Goal: Information Seeking & Learning: Learn about a topic

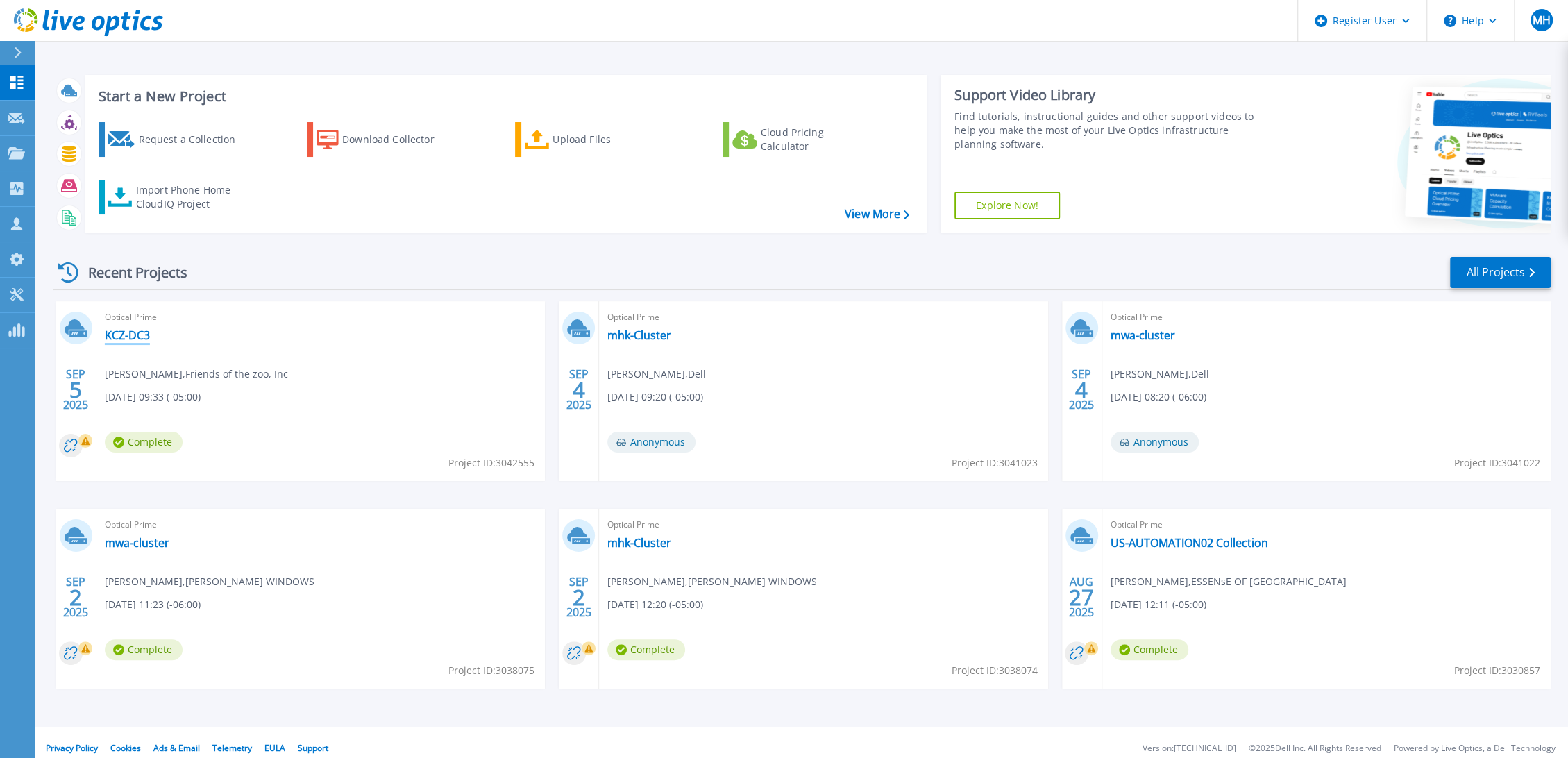
click at [141, 341] on link "KCZ-DC3" at bounding box center [127, 334] width 45 height 14
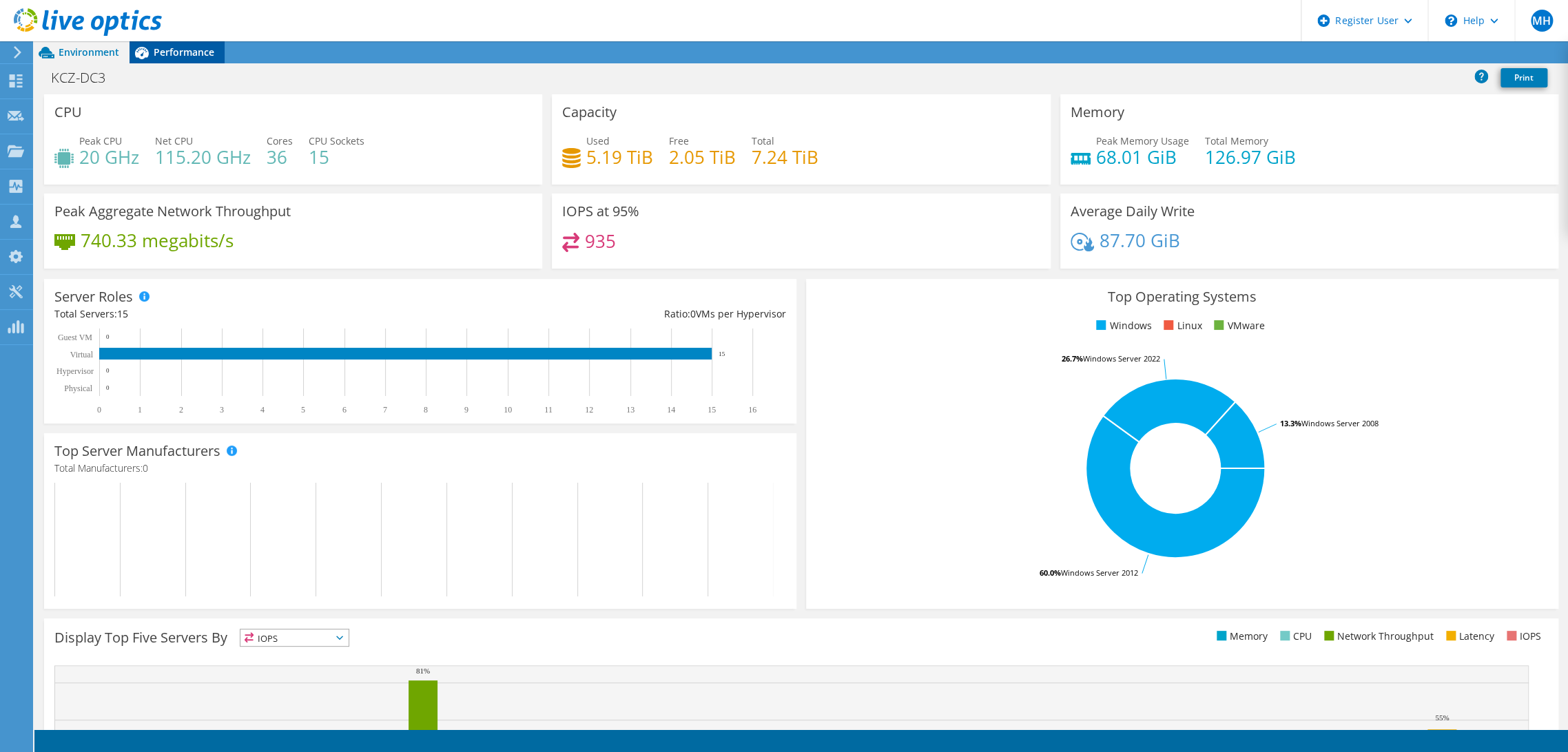
click at [198, 51] on span "Performance" at bounding box center [184, 52] width 61 height 13
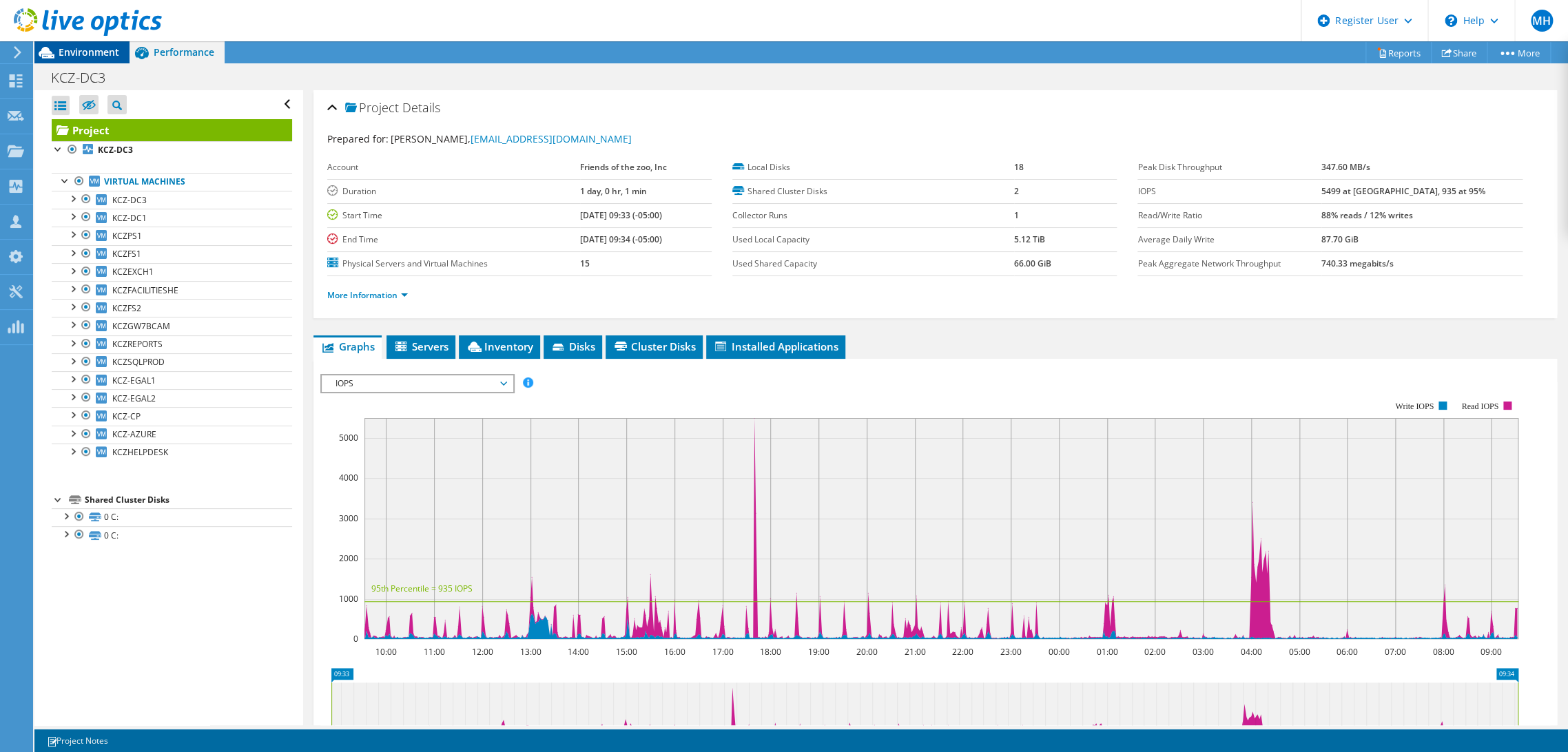
click at [83, 50] on span "Environment" at bounding box center [88, 52] width 61 height 13
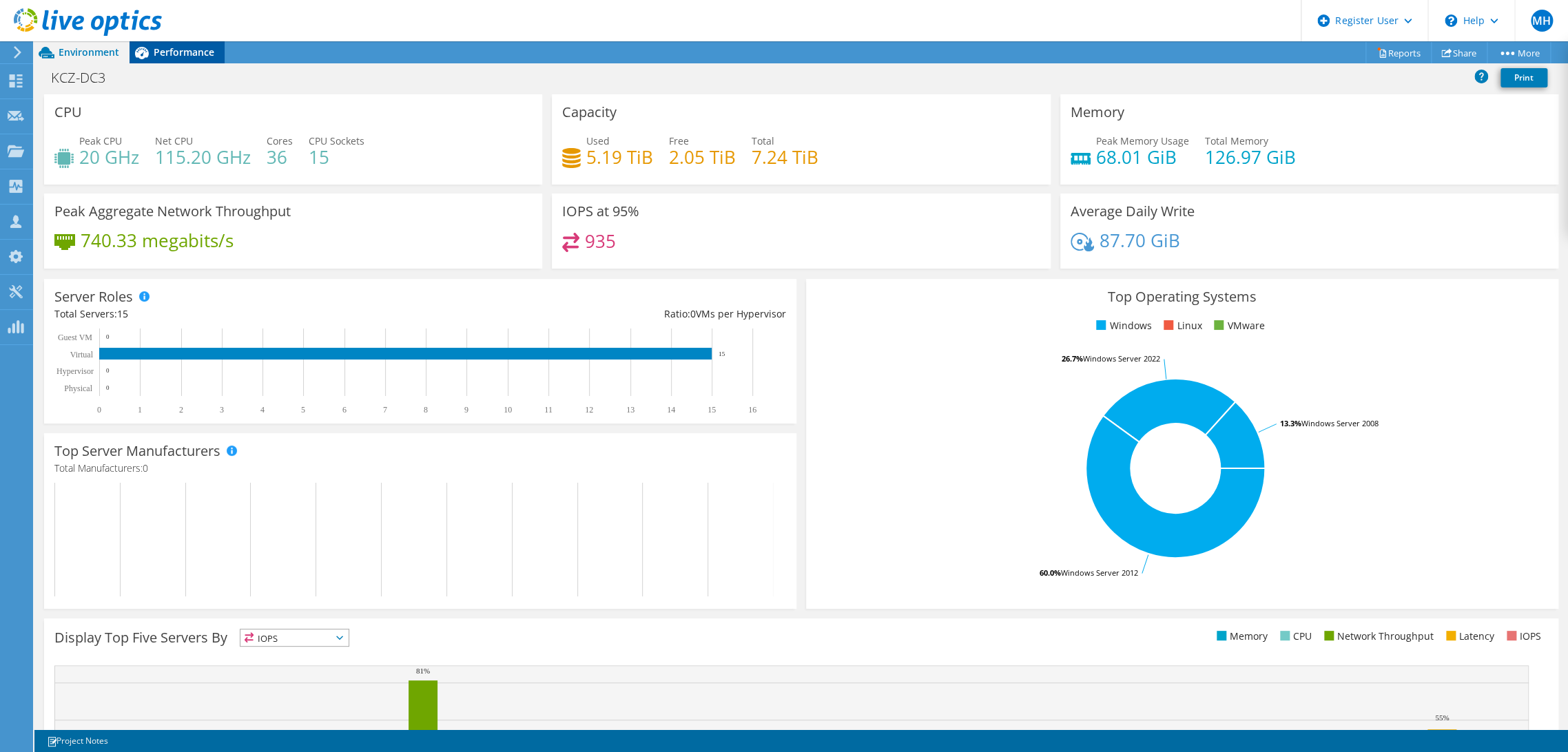
click at [182, 53] on span "Performance" at bounding box center [184, 52] width 61 height 13
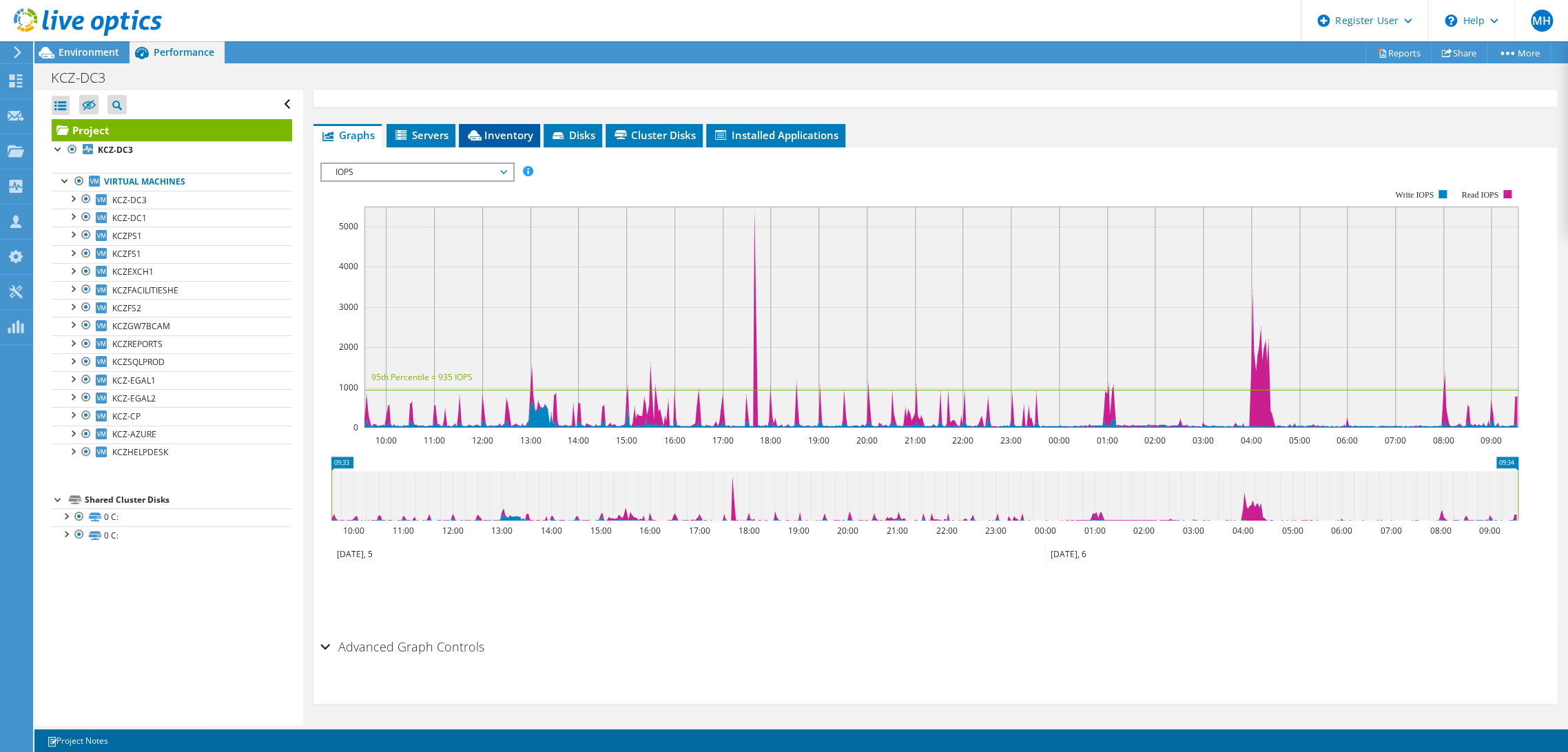
click at [500, 137] on span "Inventory" at bounding box center [499, 135] width 68 height 14
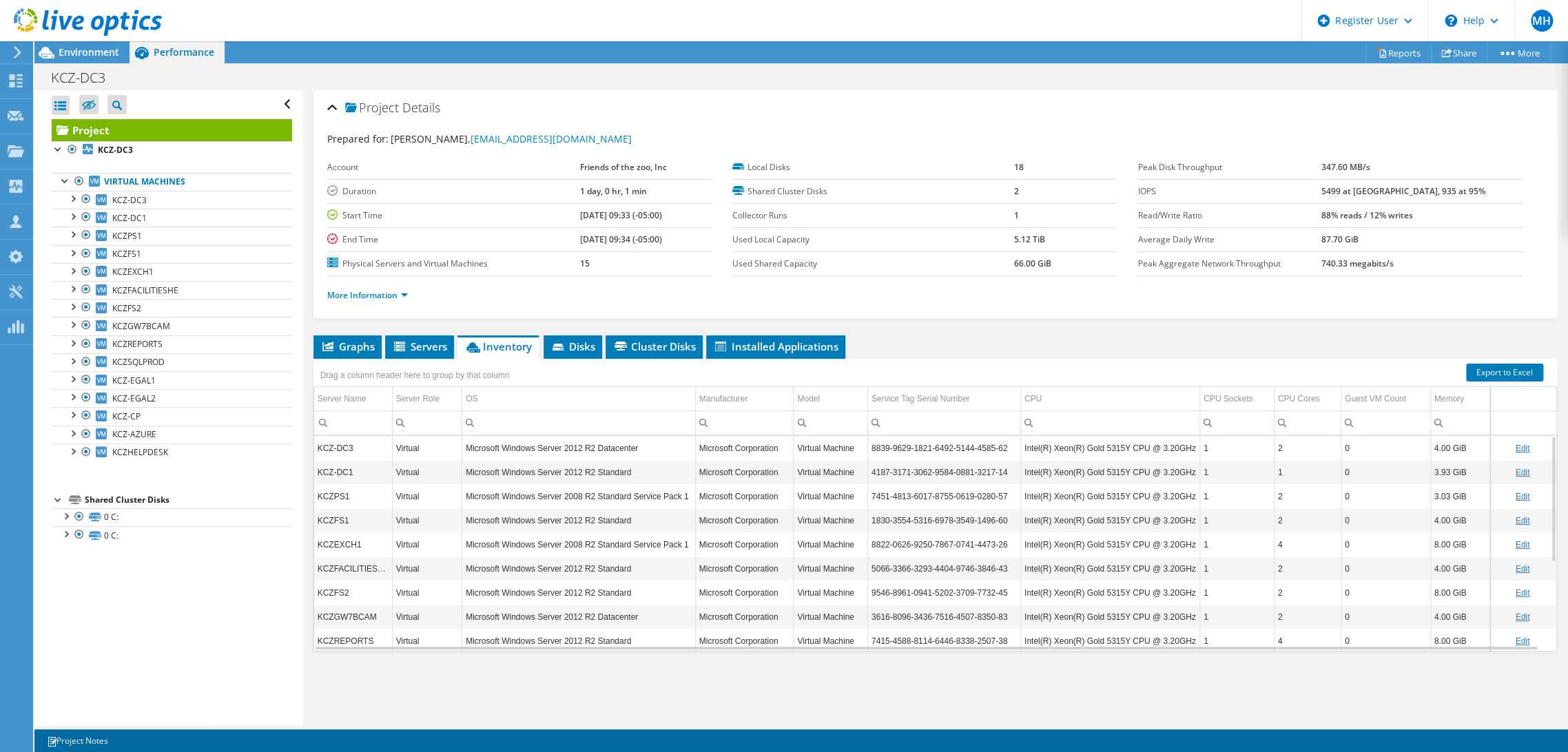
scroll to position [152, 0]
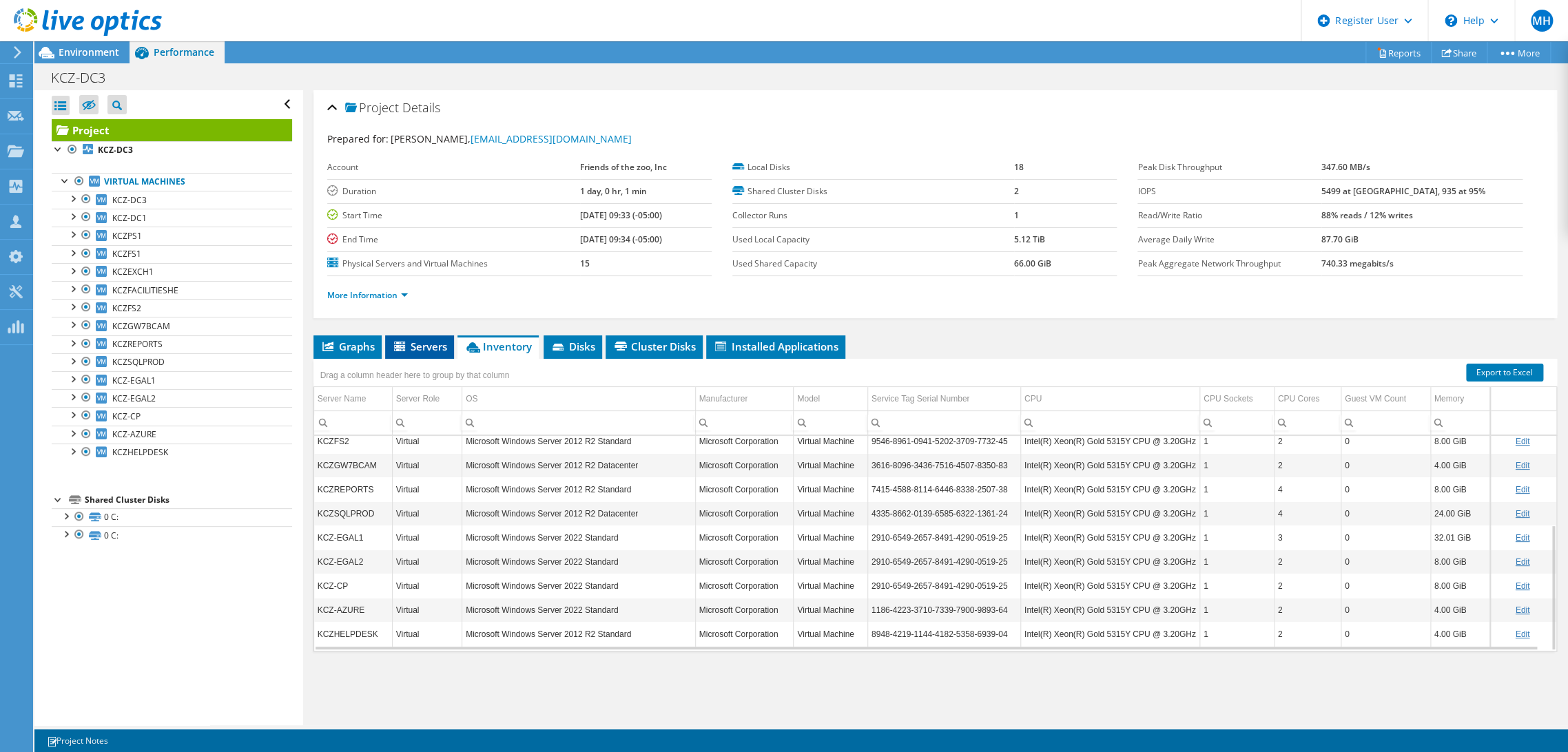
click at [417, 348] on span "Servers" at bounding box center [419, 346] width 55 height 14
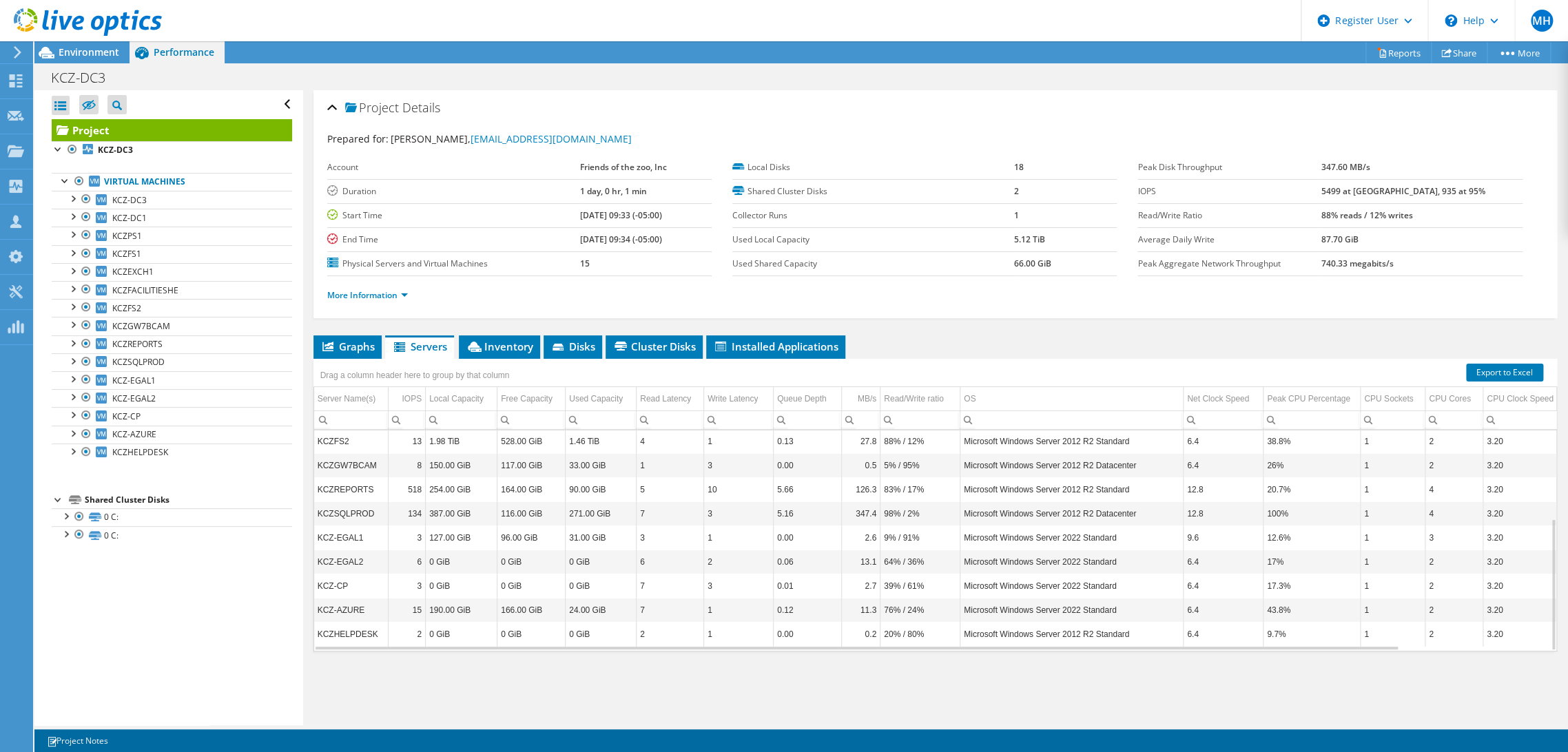
scroll to position [0, 0]
click at [684, 352] on li "Cluster Disks" at bounding box center [654, 347] width 97 height 24
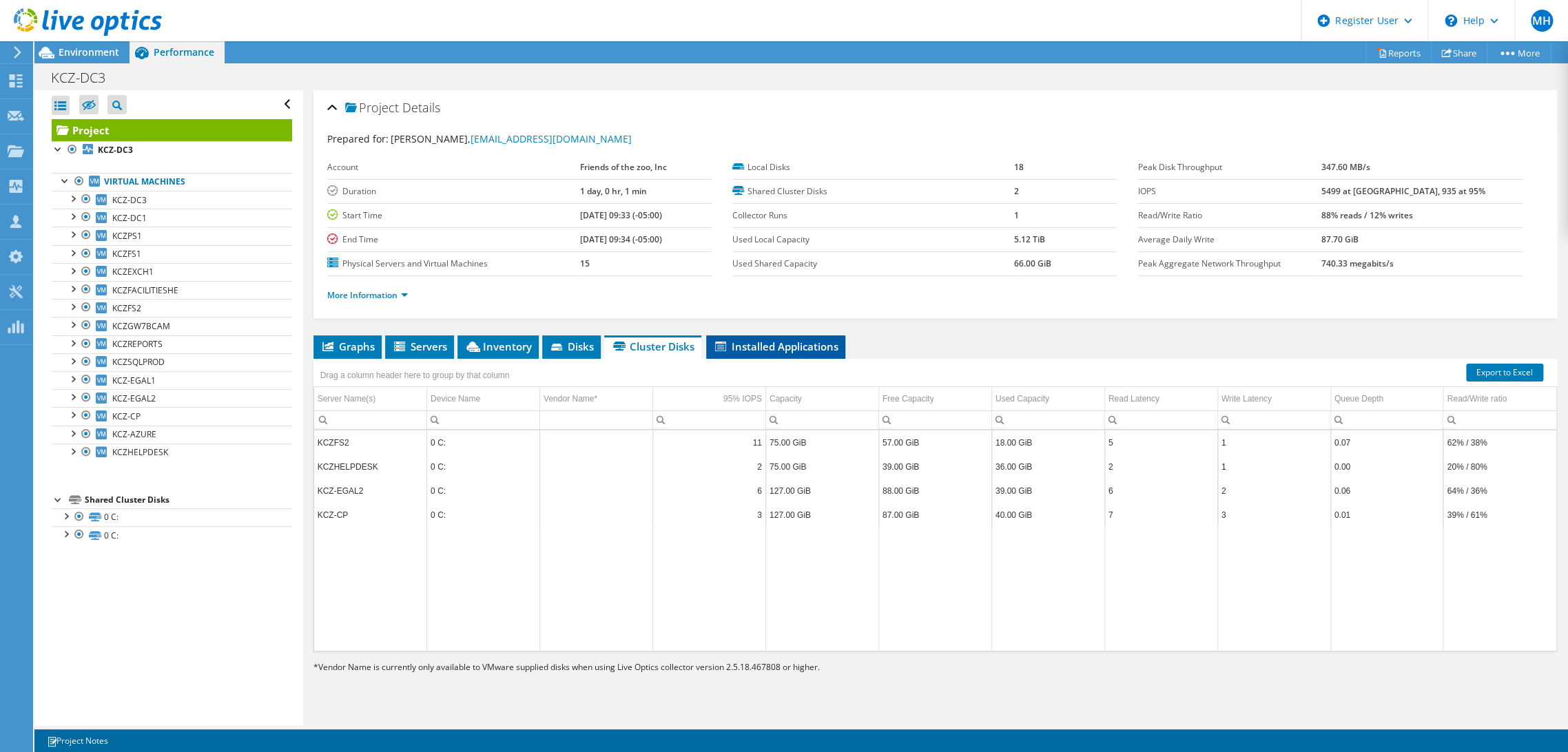
click at [750, 346] on span "Installed Applications" at bounding box center [776, 346] width 125 height 14
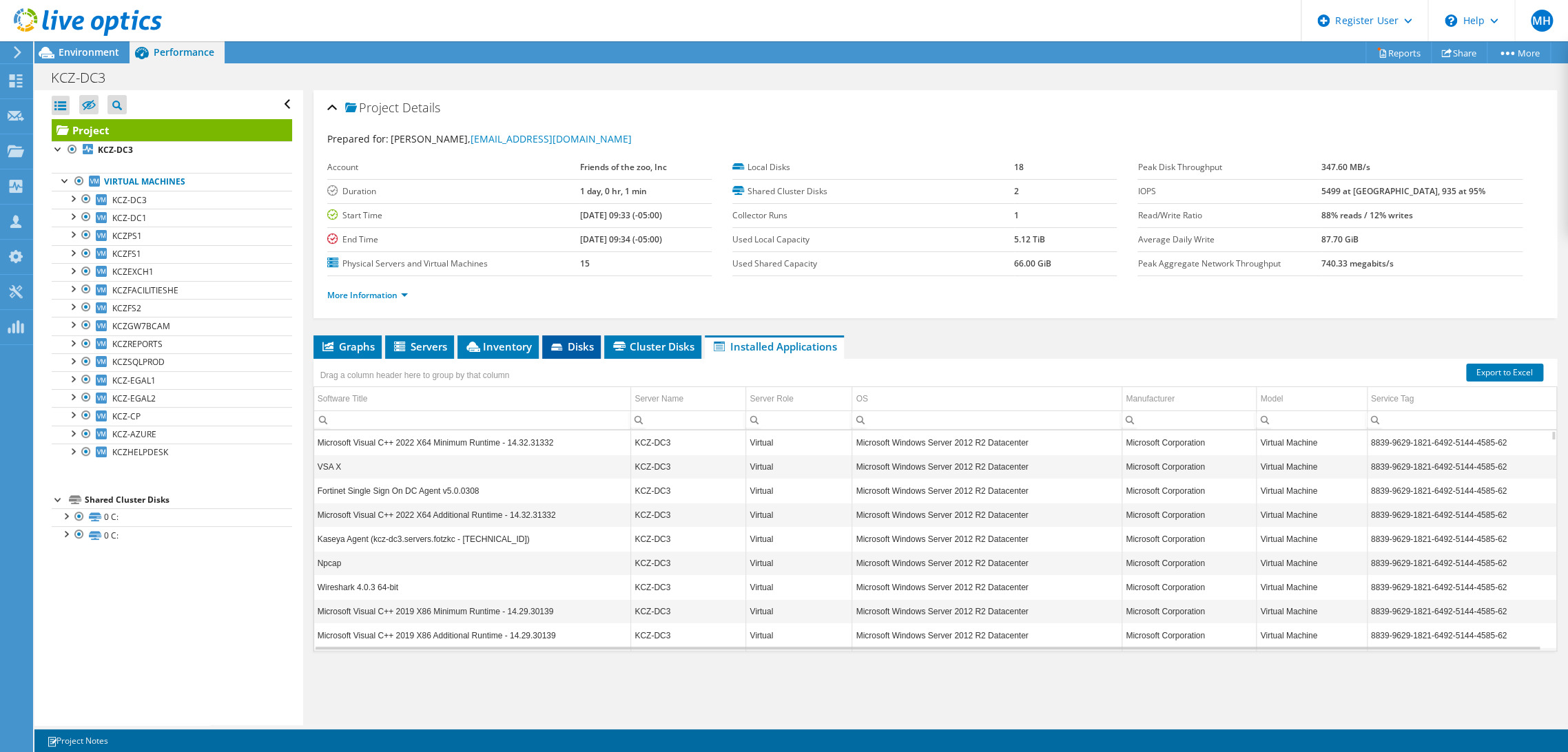
click at [561, 345] on icon at bounding box center [556, 347] width 11 height 7
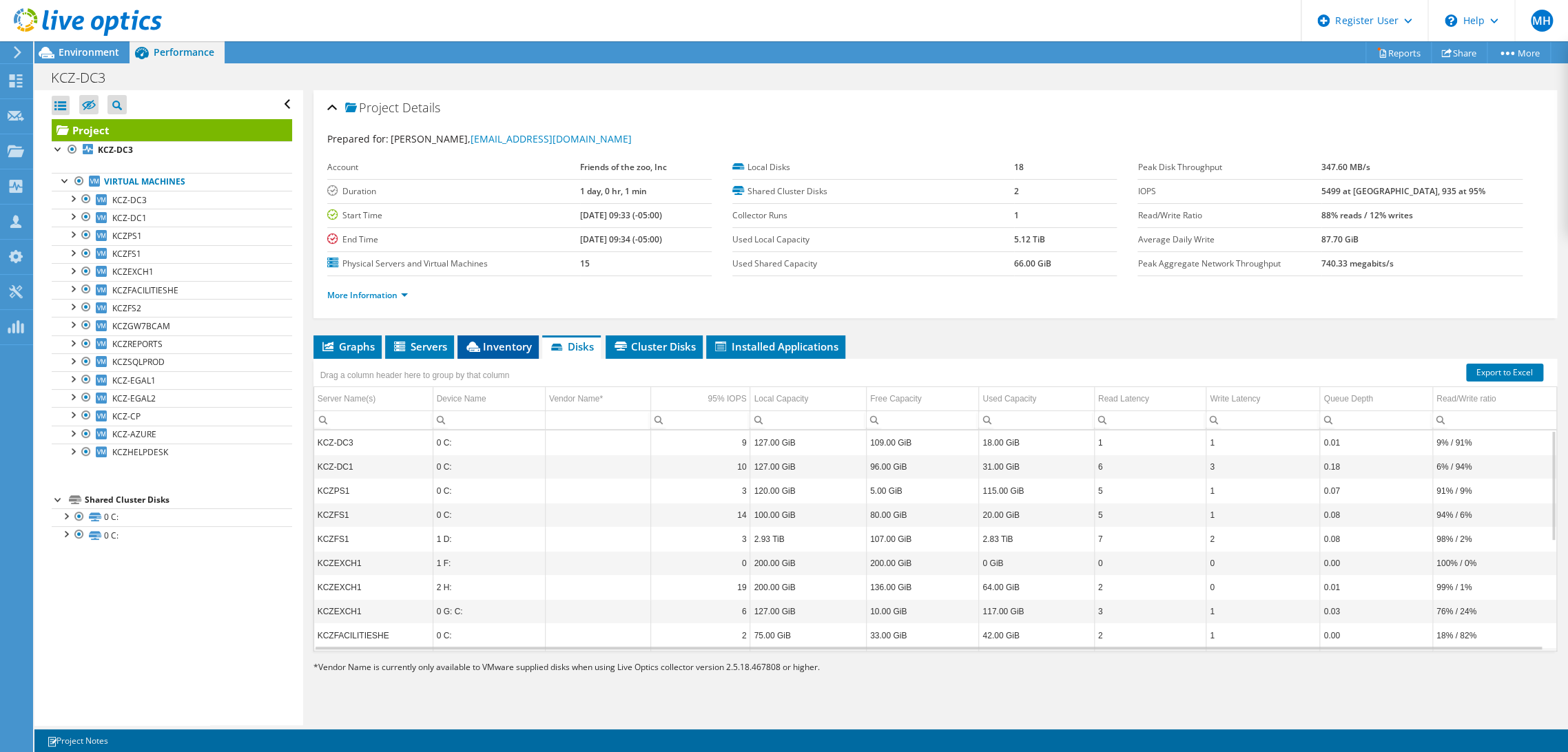
click at [507, 345] on span "Inventory" at bounding box center [498, 346] width 68 height 14
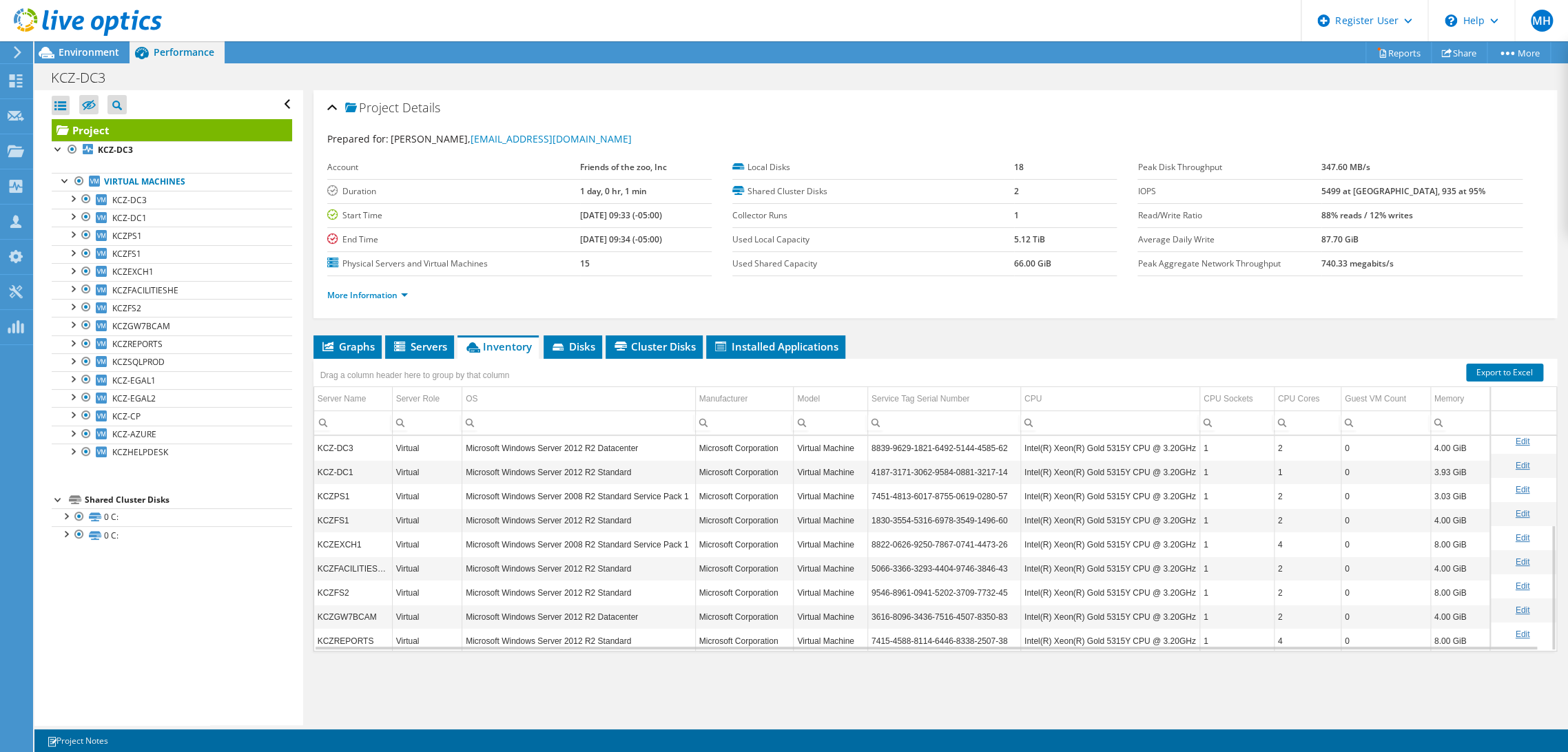
scroll to position [152, 0]
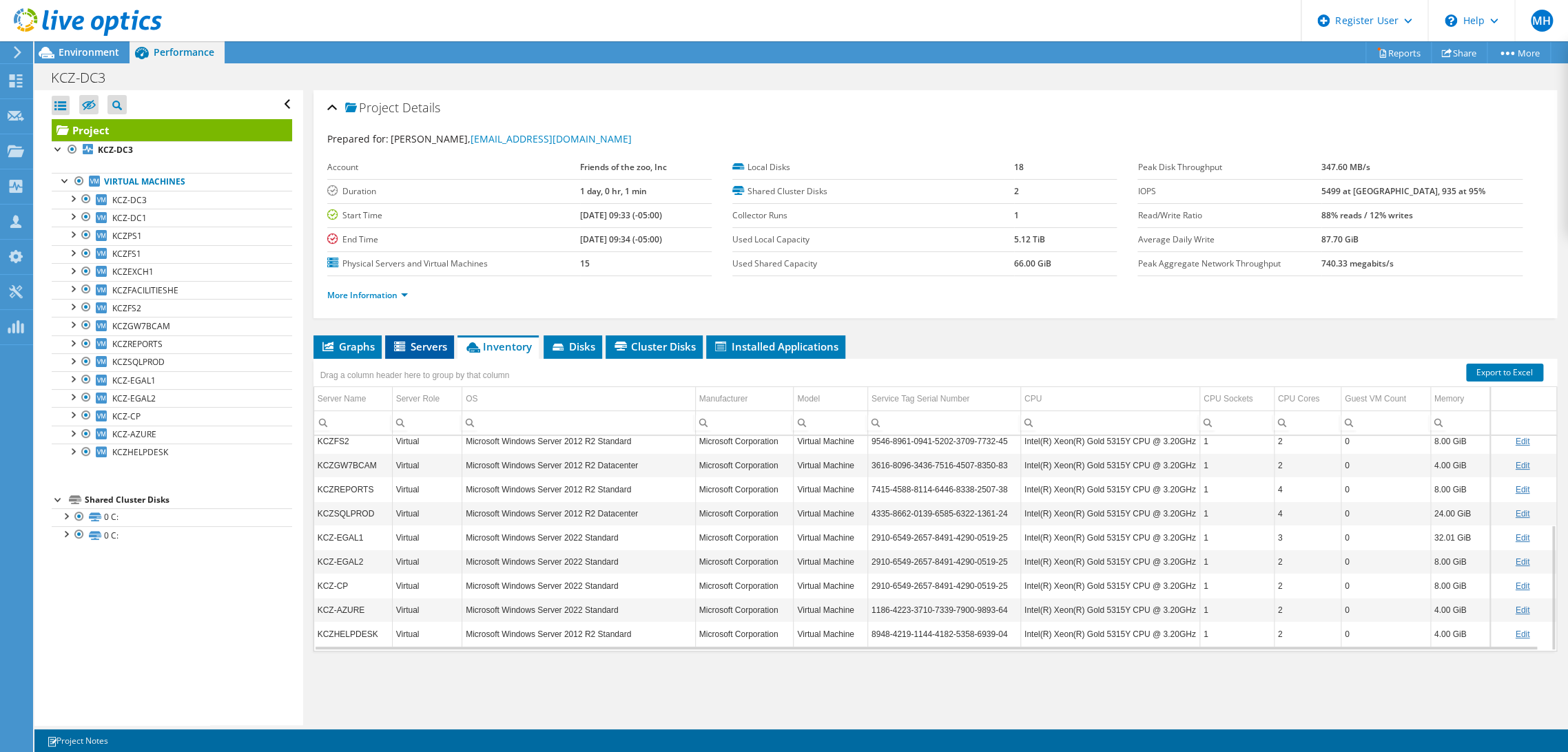
click at [432, 352] on li "Servers" at bounding box center [420, 347] width 69 height 24
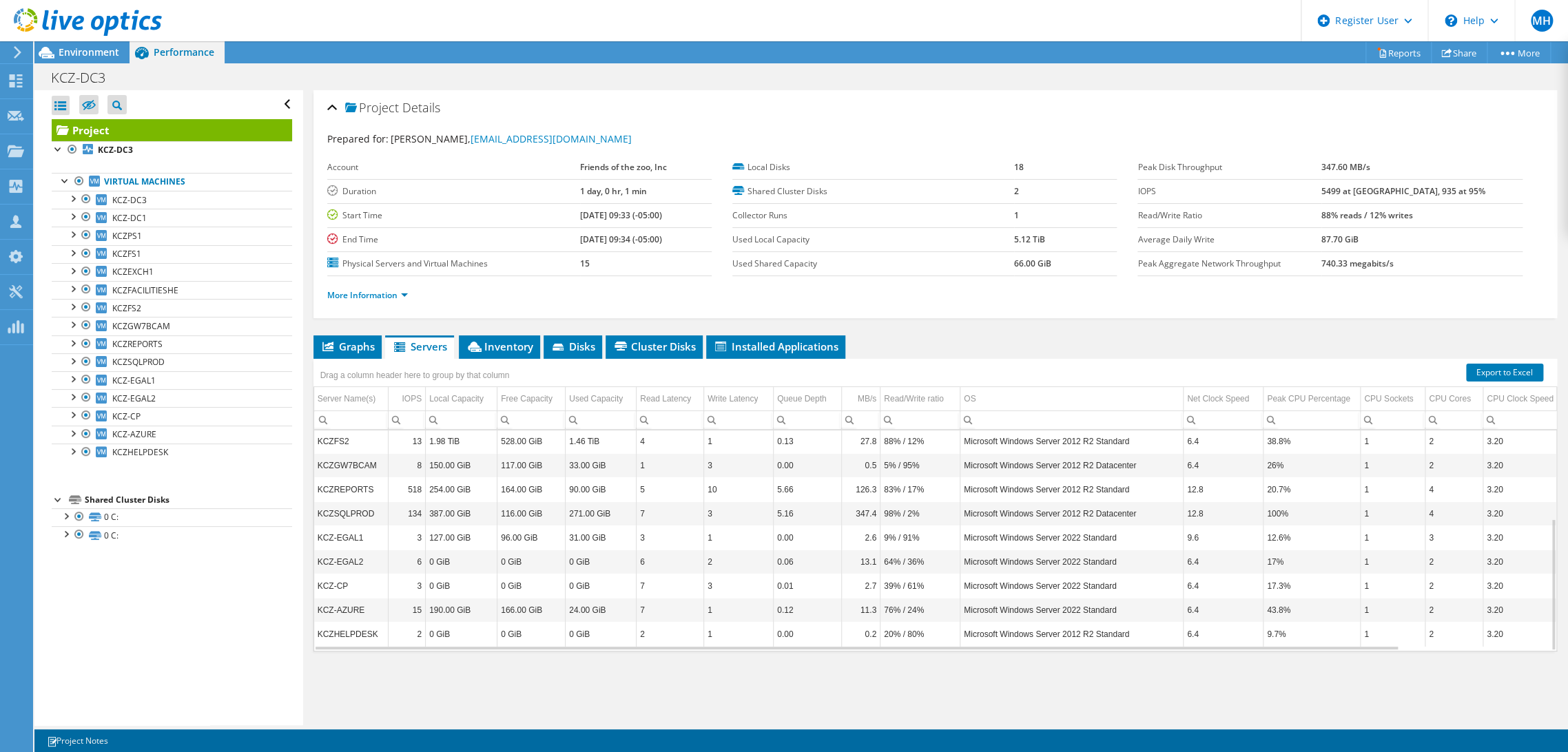
scroll to position [0, 0]
click at [55, 148] on div at bounding box center [58, 147] width 14 height 14
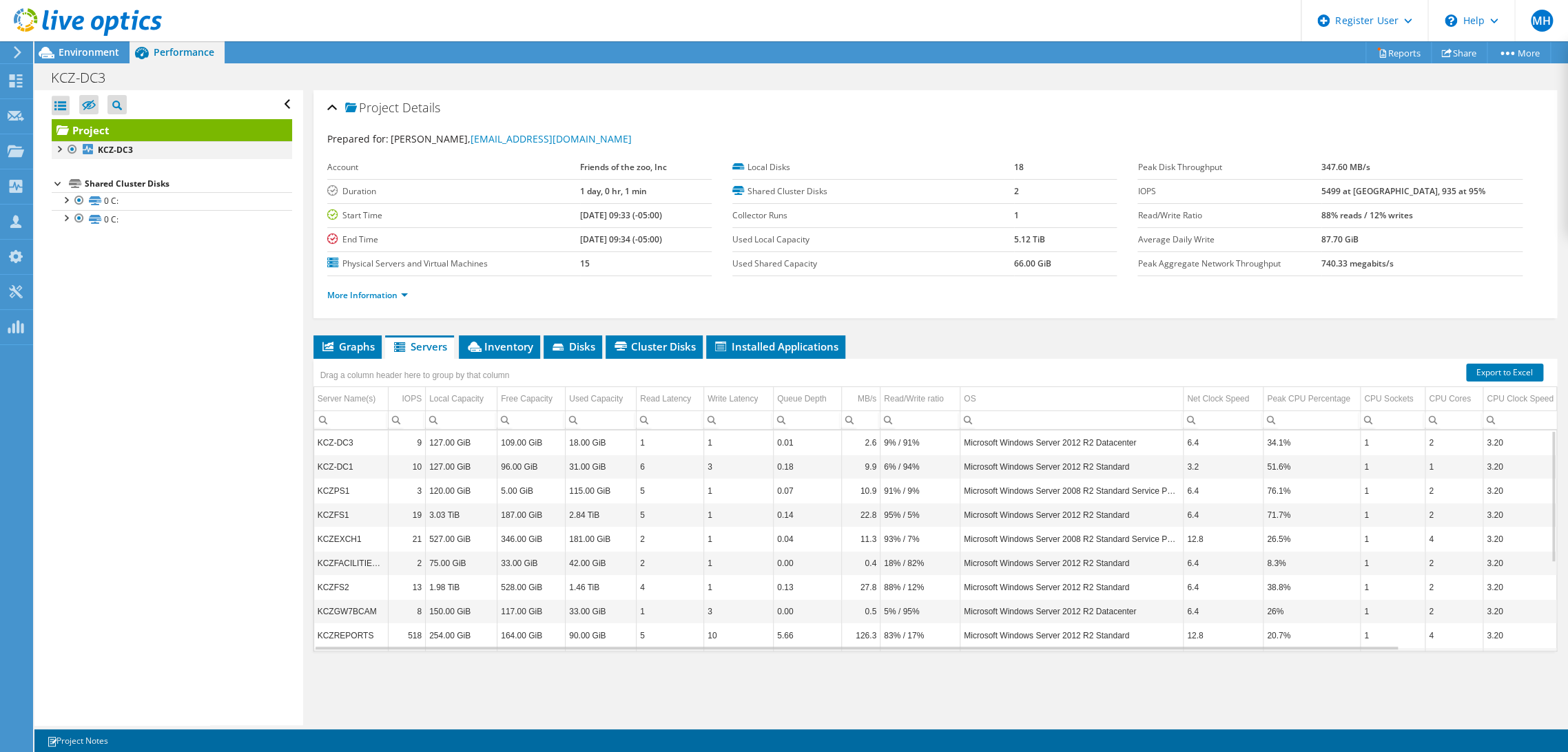
click at [55, 148] on div at bounding box center [58, 147] width 14 height 14
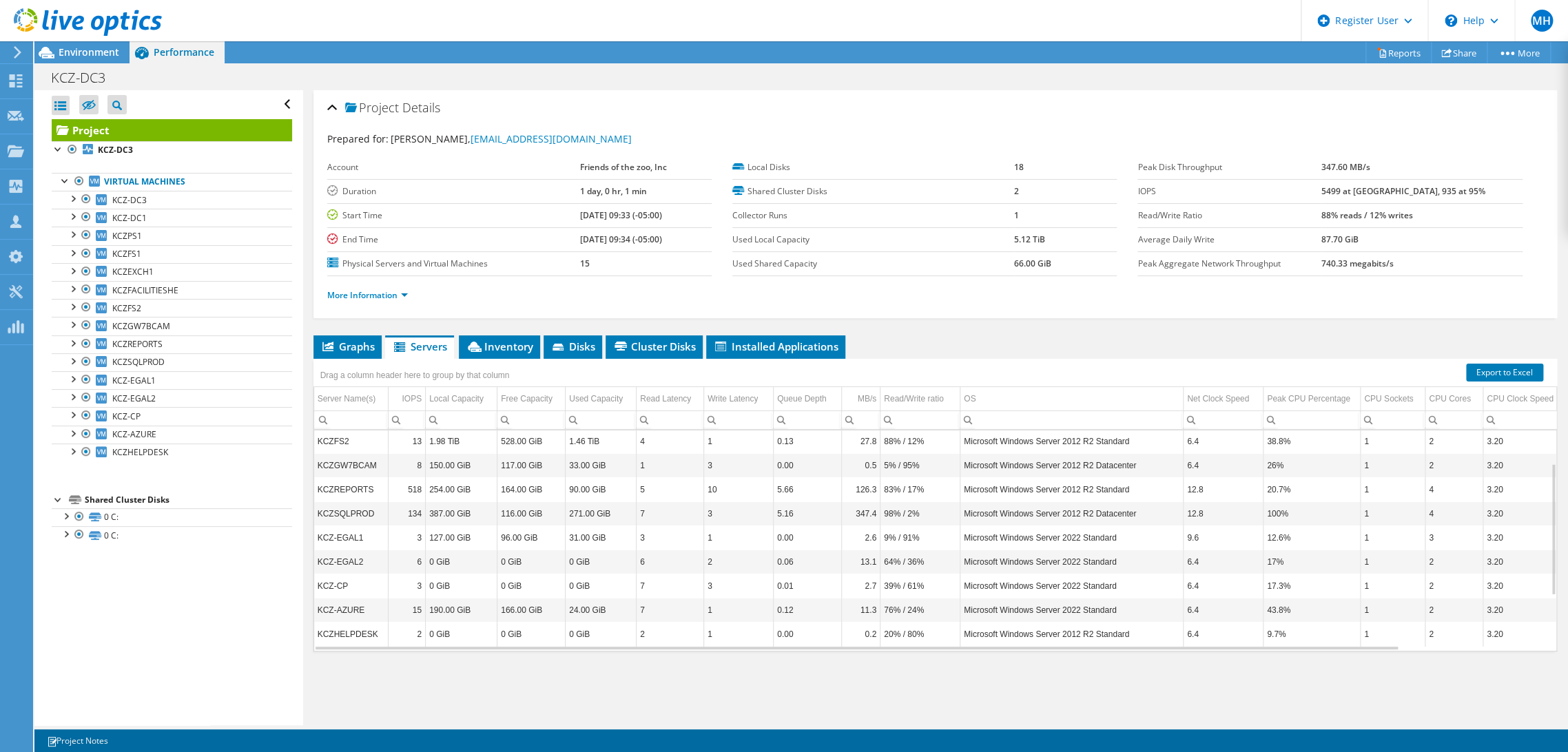
scroll to position [54, 0]
click at [73, 59] on div "Environment" at bounding box center [81, 52] width 95 height 22
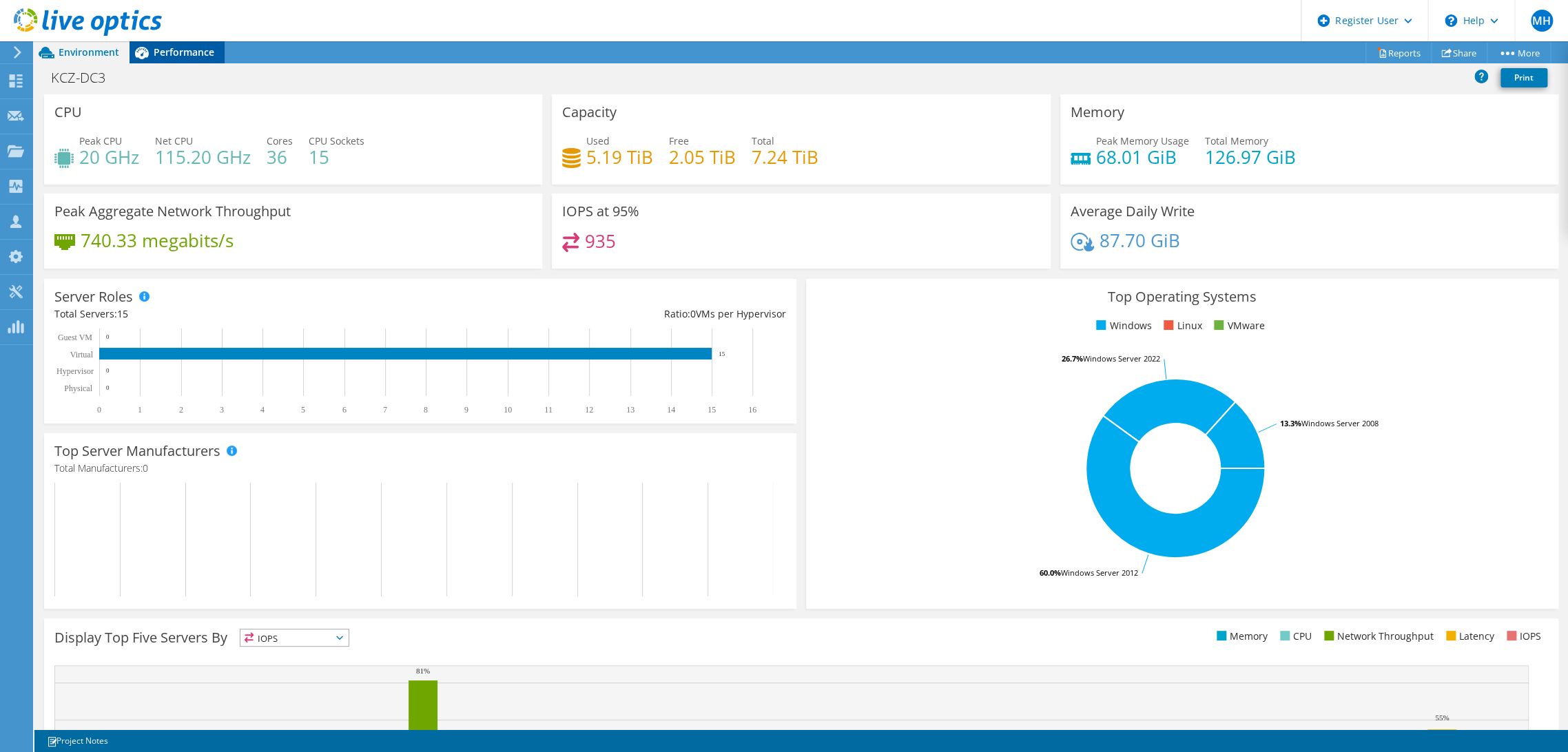
click at [212, 46] on span "Performance" at bounding box center [184, 52] width 61 height 13
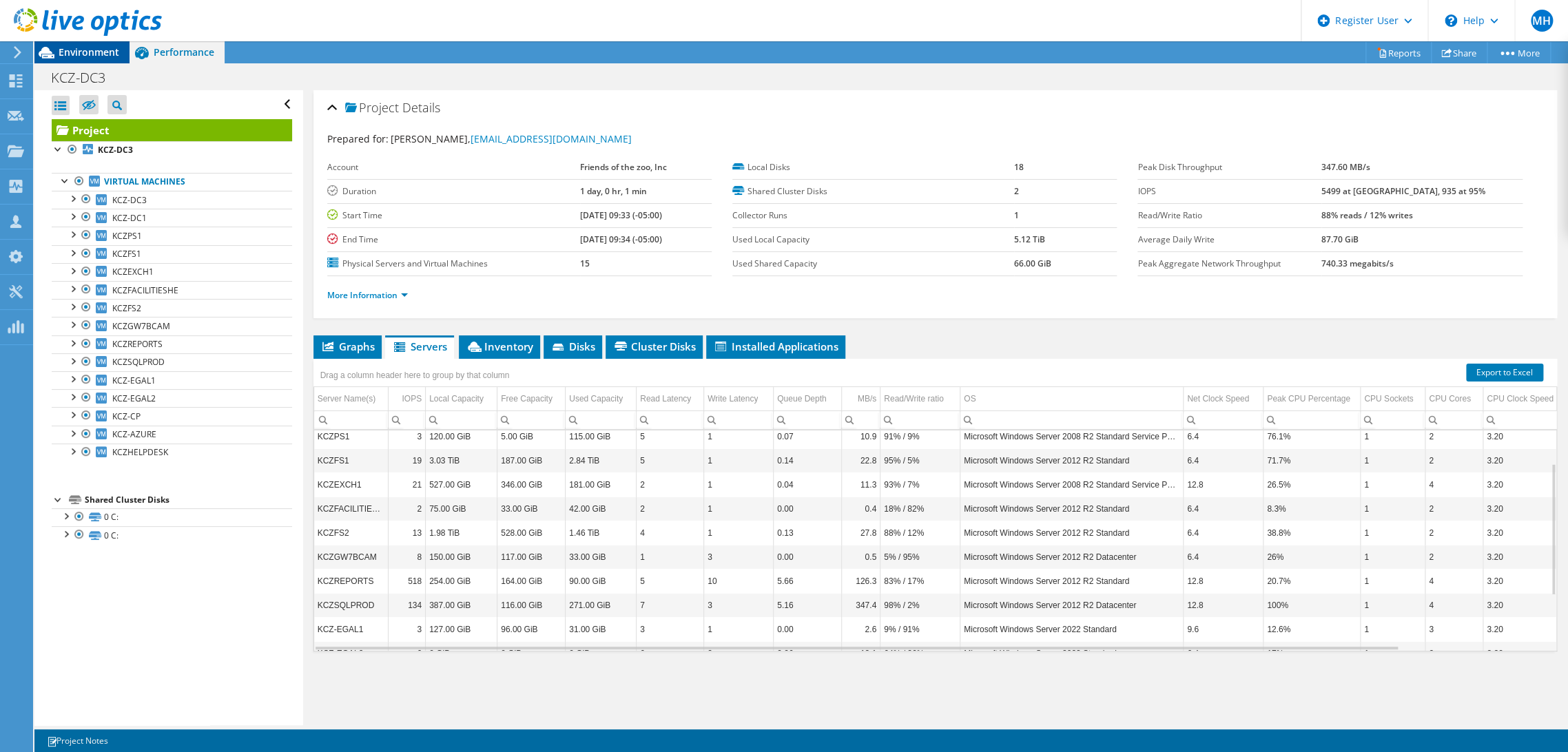
click at [66, 49] on span "Environment" at bounding box center [88, 52] width 61 height 13
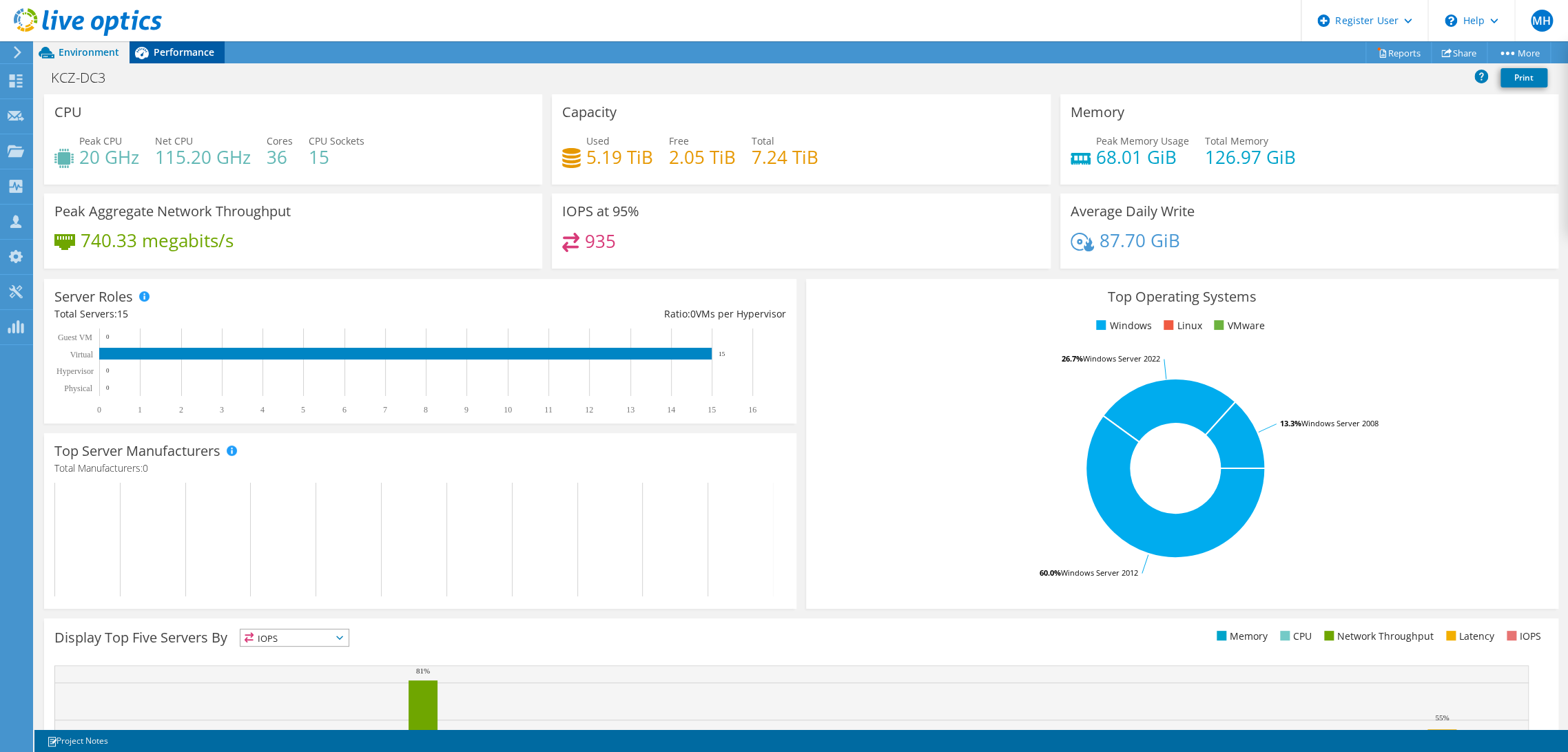
click at [177, 52] on span "Performance" at bounding box center [184, 52] width 61 height 13
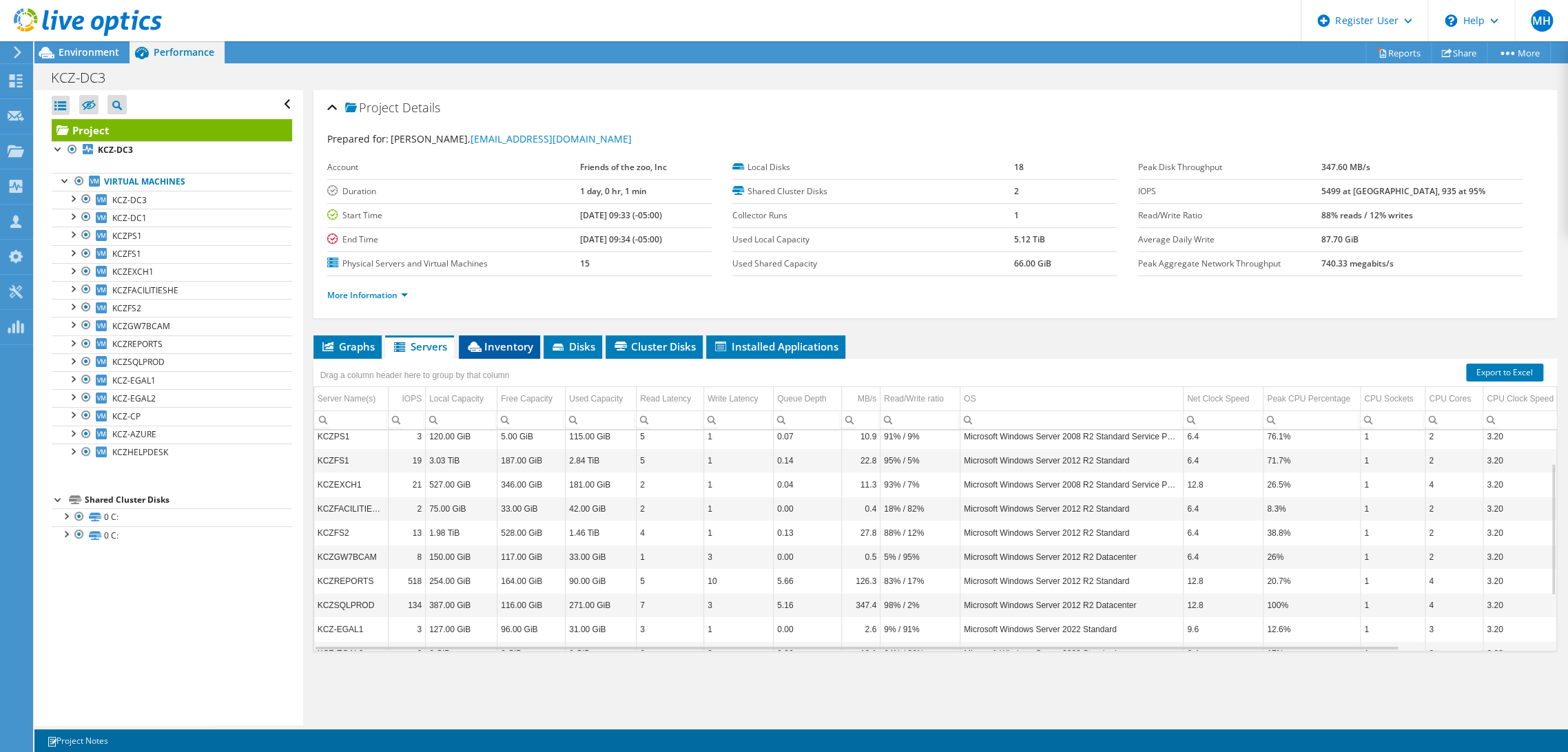
click at [509, 350] on span "Inventory" at bounding box center [499, 346] width 68 height 14
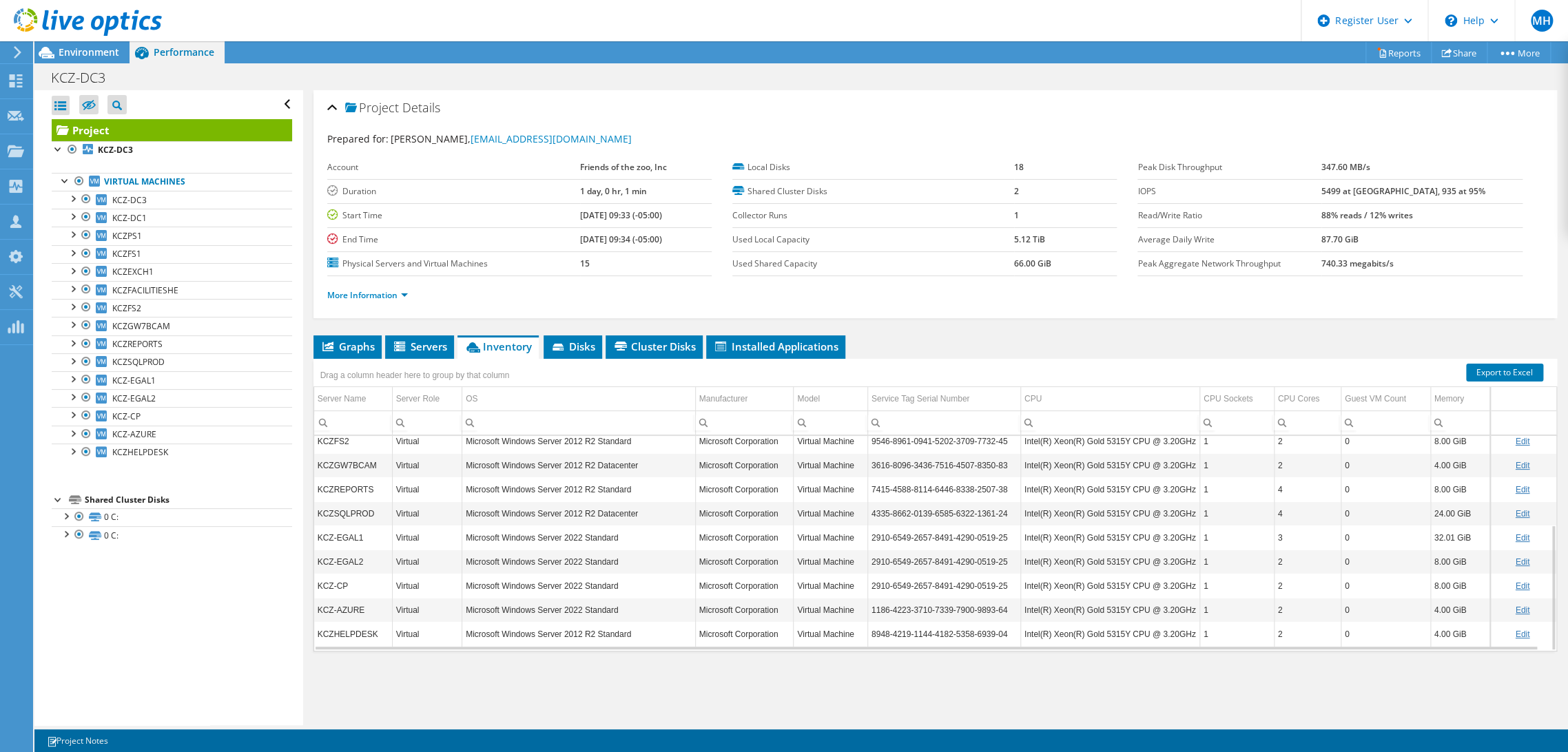
scroll to position [150, 0]
click at [590, 351] on span "Disks" at bounding box center [573, 346] width 45 height 14
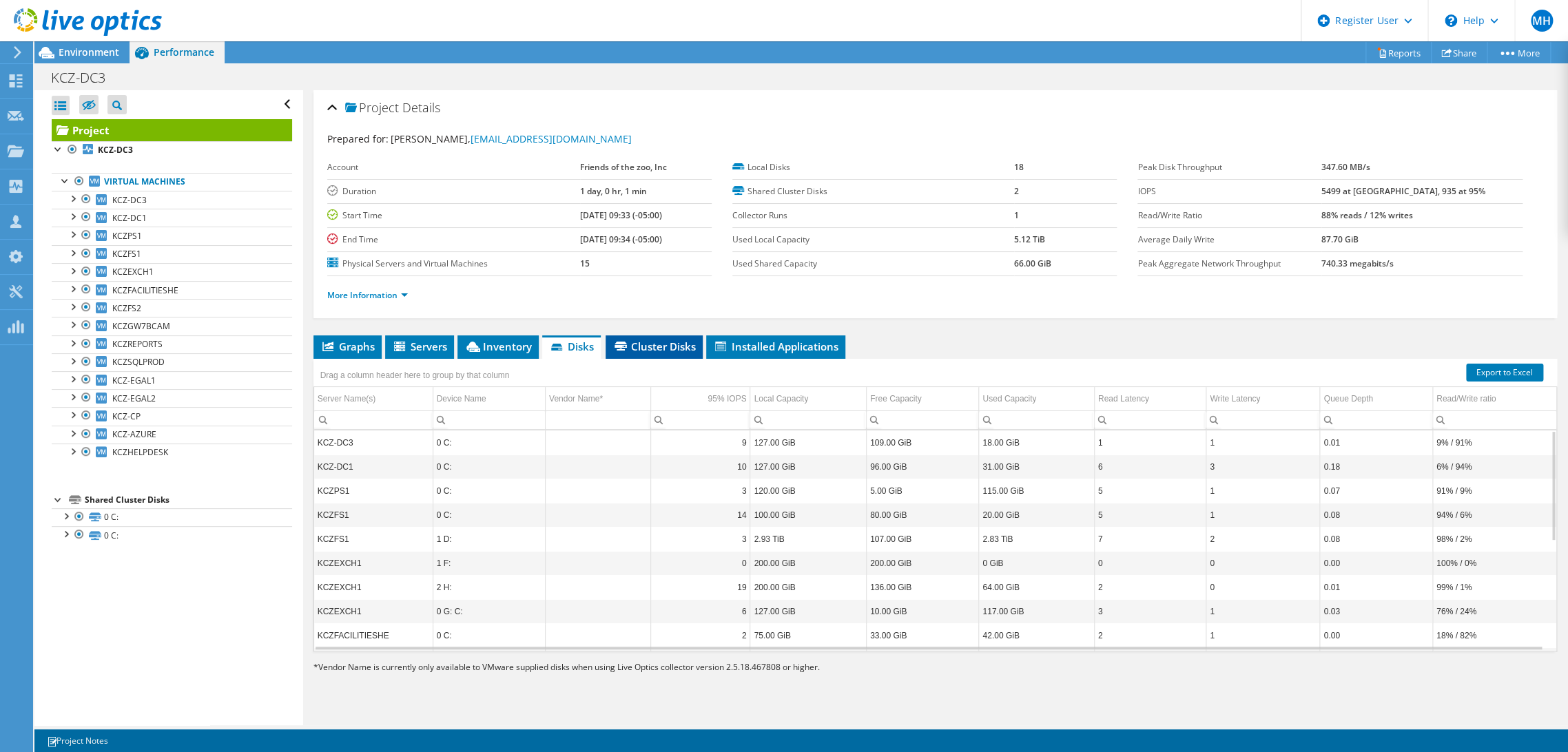
click at [682, 348] on span "Cluster Disks" at bounding box center [654, 346] width 83 height 14
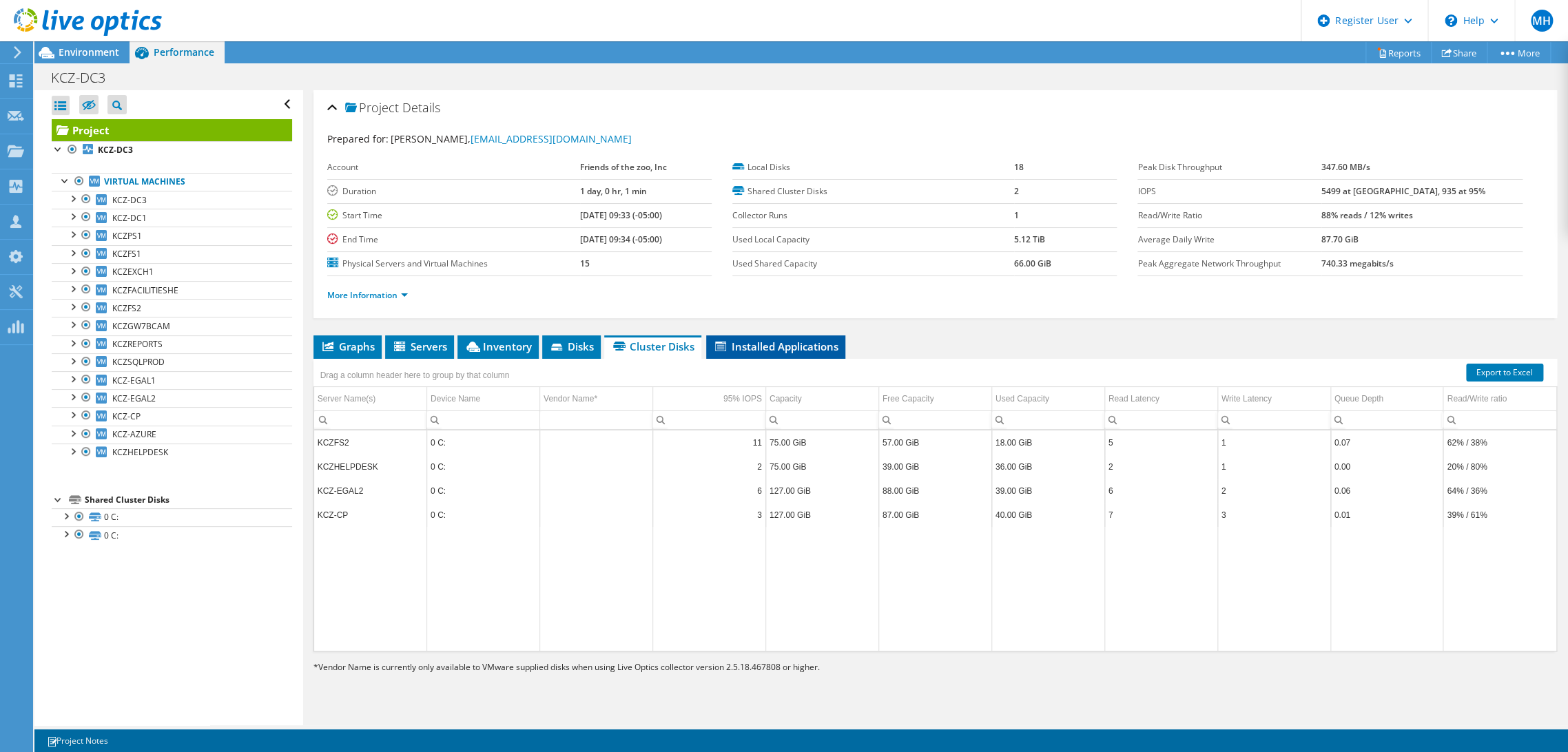
click at [779, 343] on span "Installed Applications" at bounding box center [776, 346] width 125 height 14
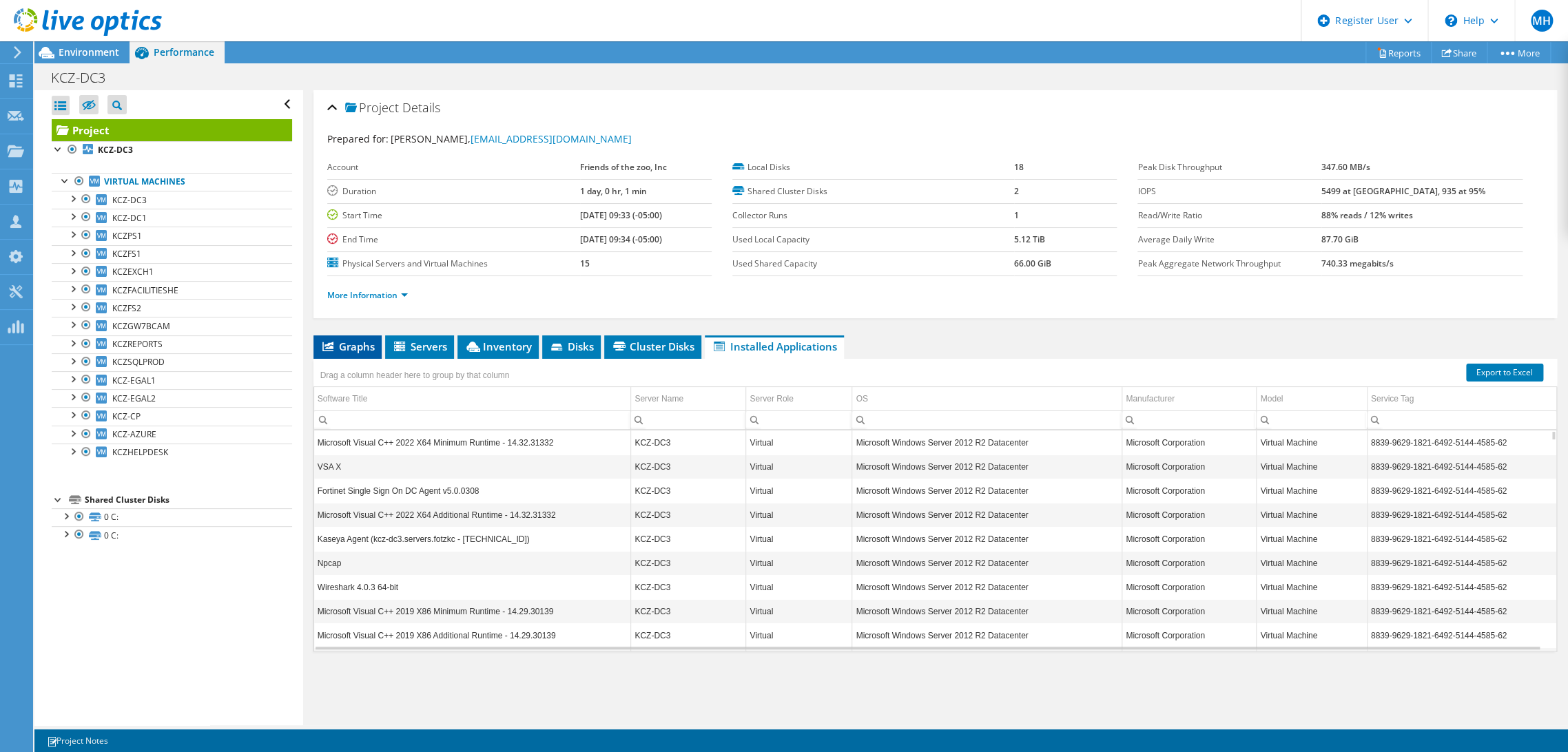
click at [364, 340] on span "Graphs" at bounding box center [348, 346] width 54 height 14
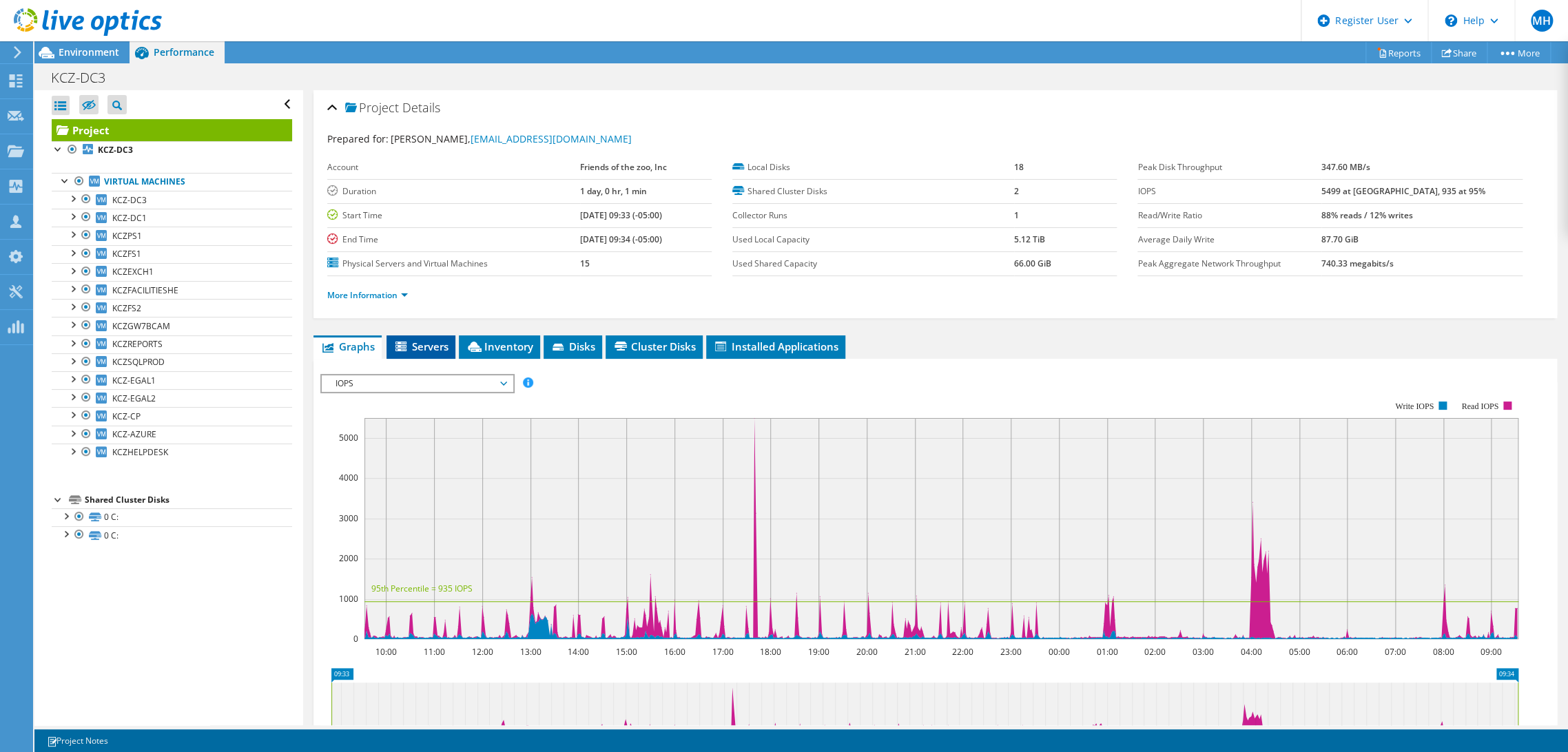
click at [407, 344] on icon at bounding box center [402, 348] width 14 height 11
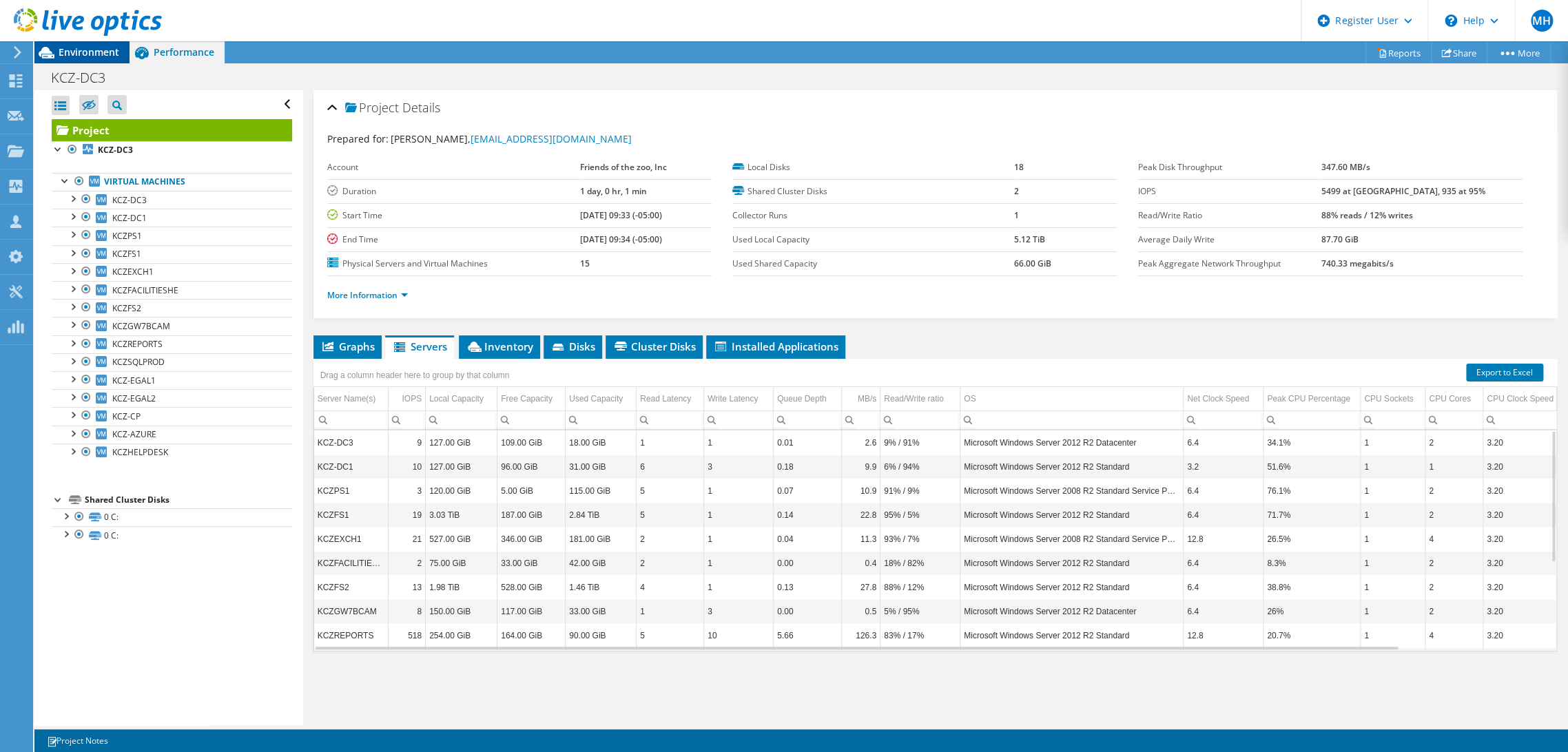
click at [102, 58] on span "Environment" at bounding box center [88, 52] width 61 height 13
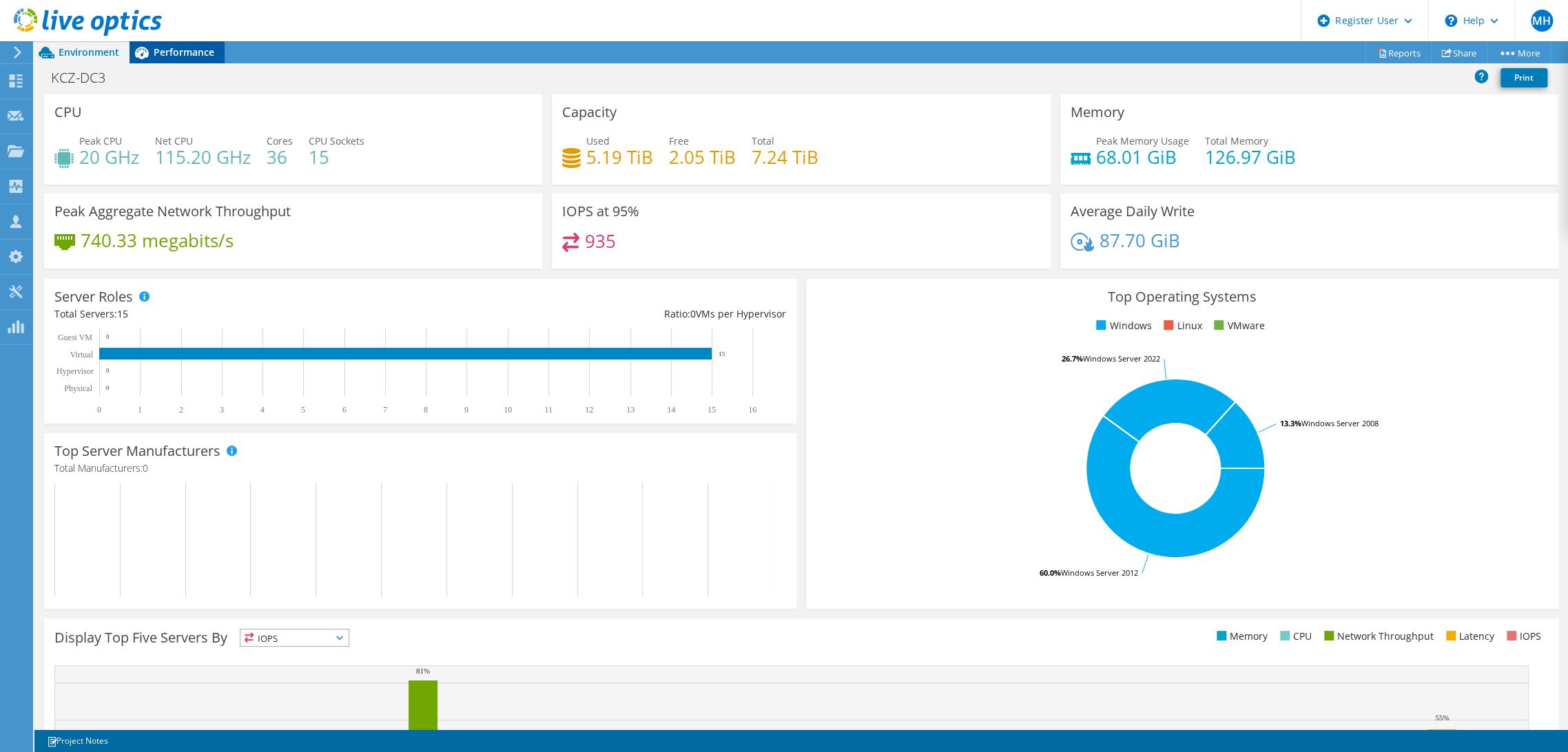
click at [175, 51] on span "Performance" at bounding box center [184, 52] width 61 height 13
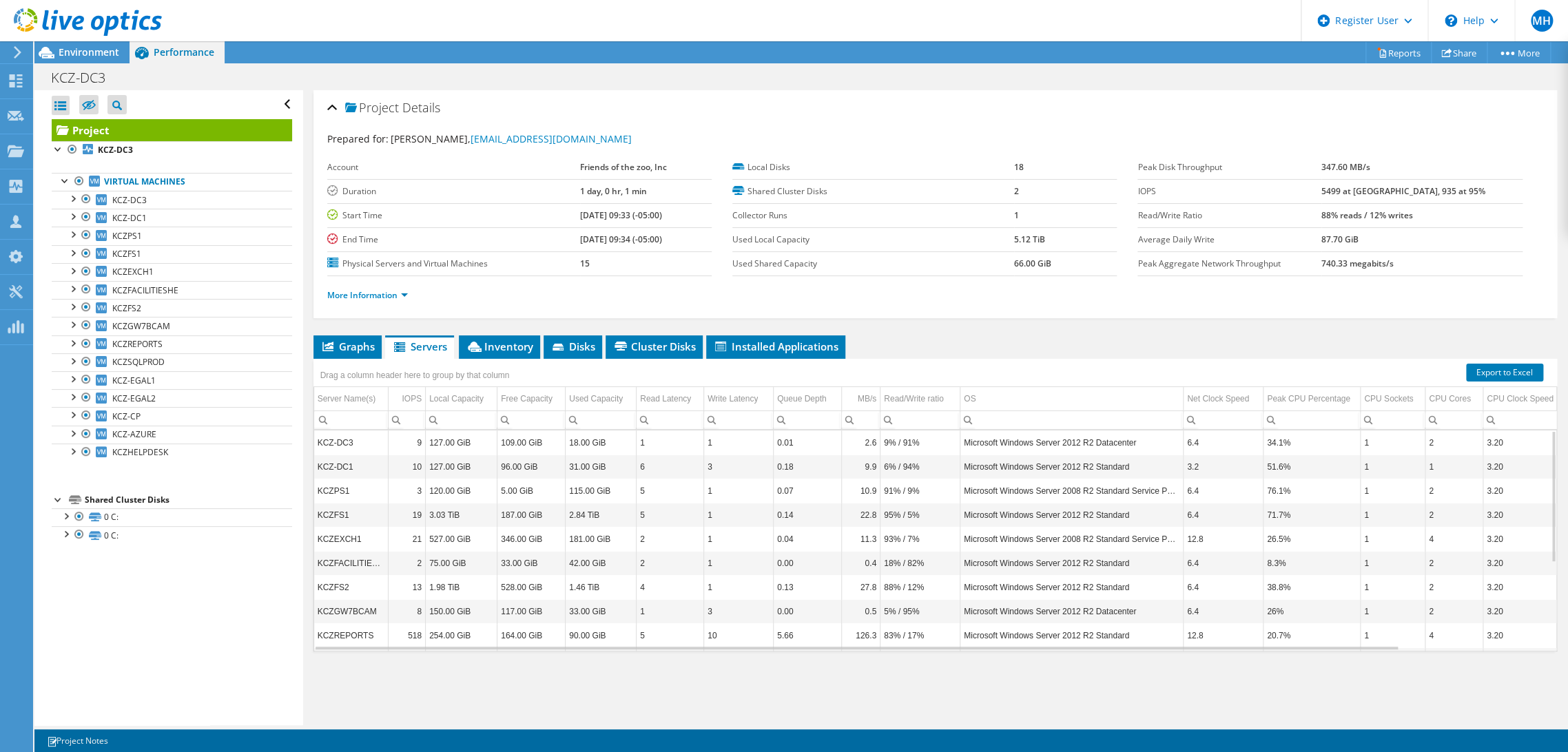
click at [52, 16] on use at bounding box center [88, 22] width 148 height 28
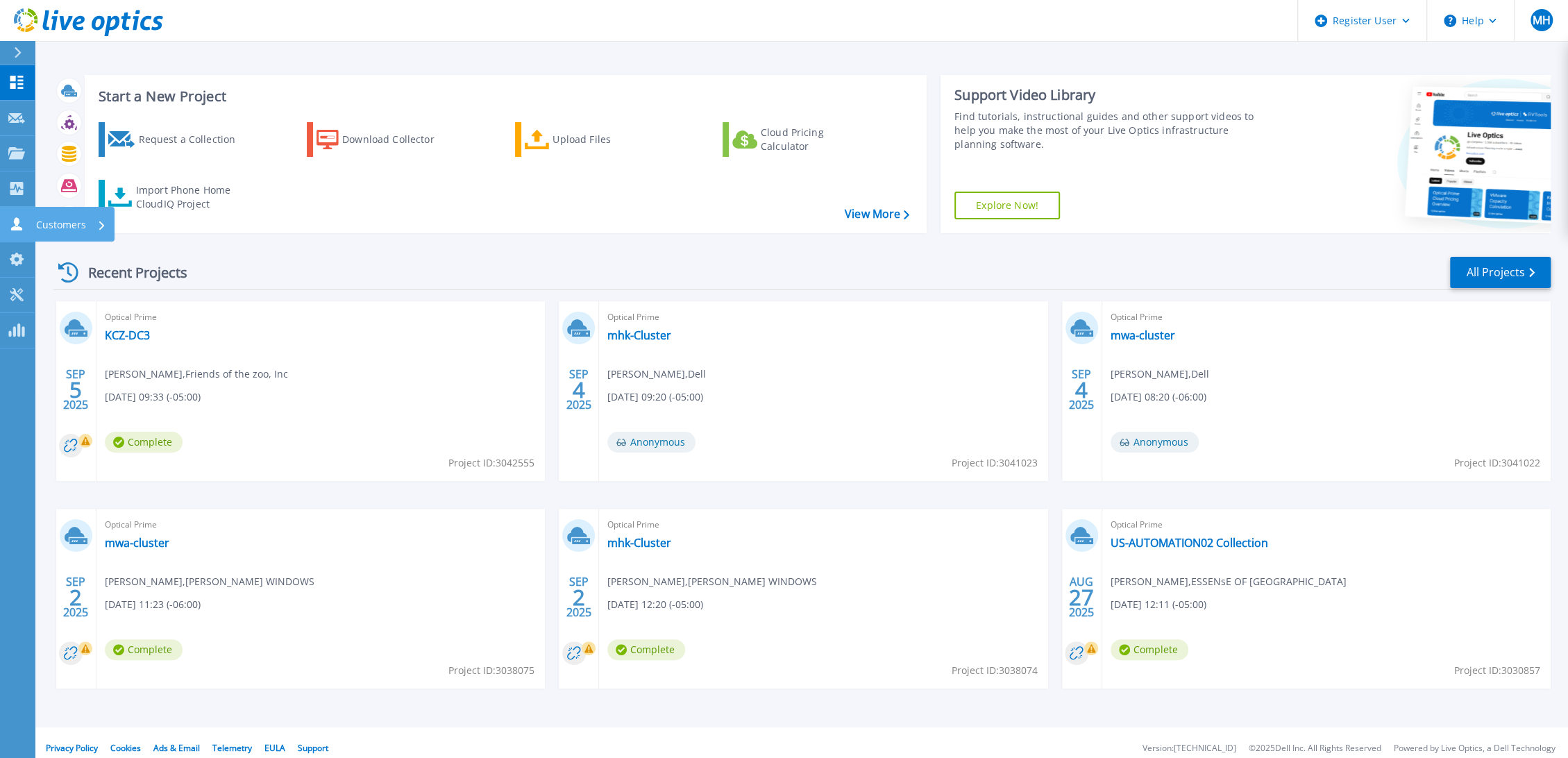
click at [11, 207] on link "Customers Customers" at bounding box center [17, 224] width 34 height 35
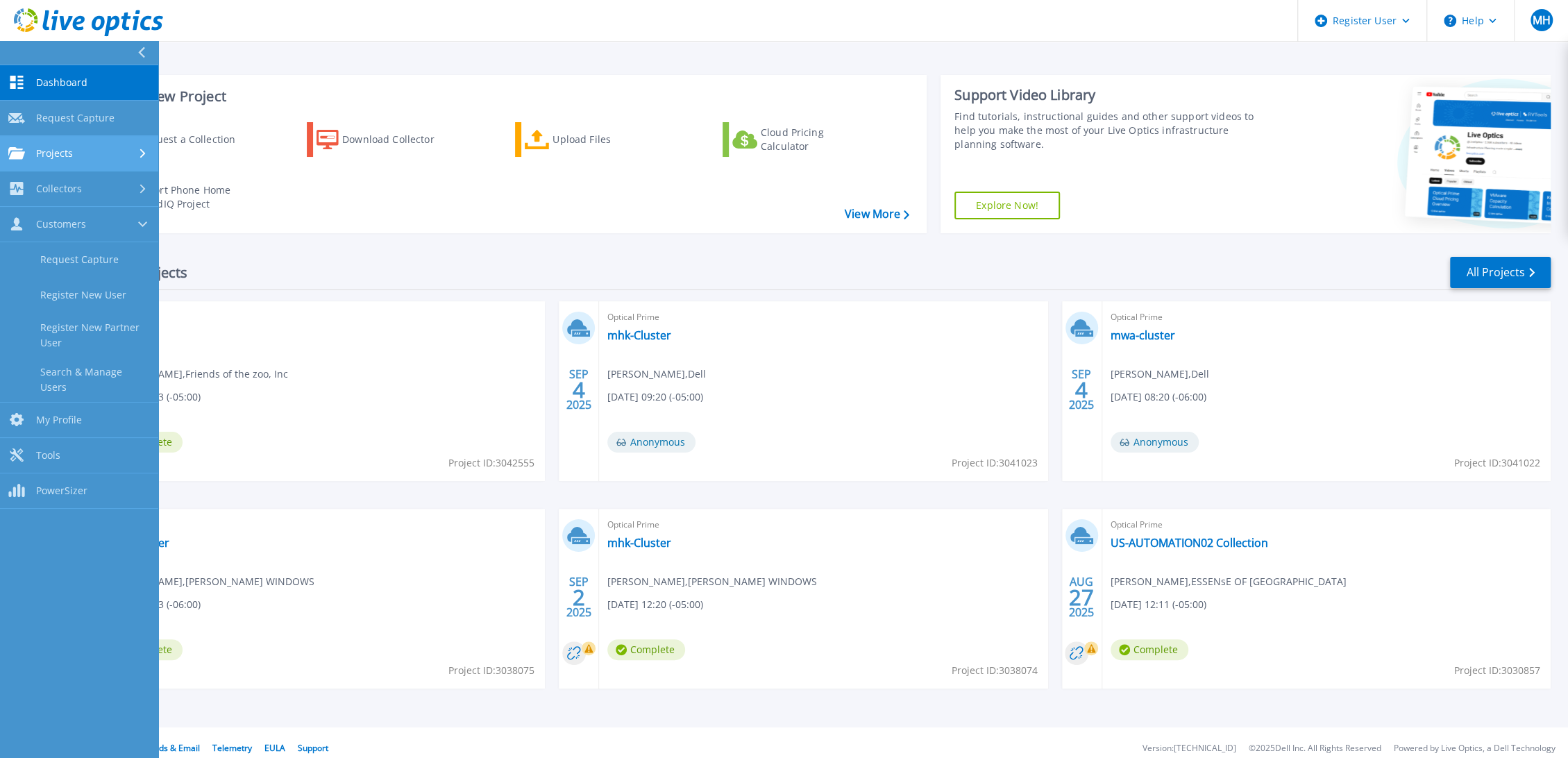
click at [69, 147] on span "Projects" at bounding box center [54, 153] width 37 height 12
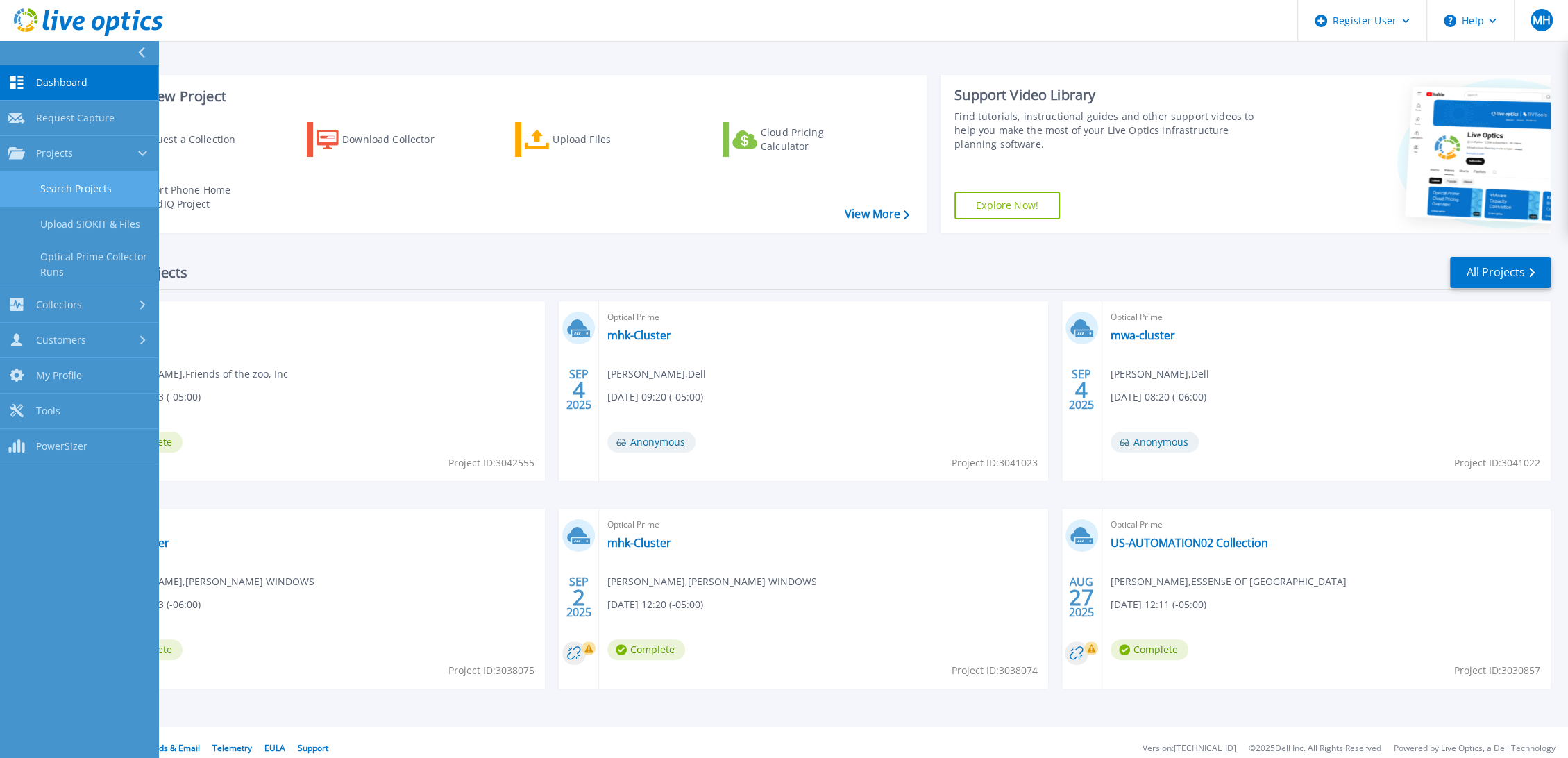
click at [102, 193] on link "Search Projects" at bounding box center [79, 189] width 158 height 35
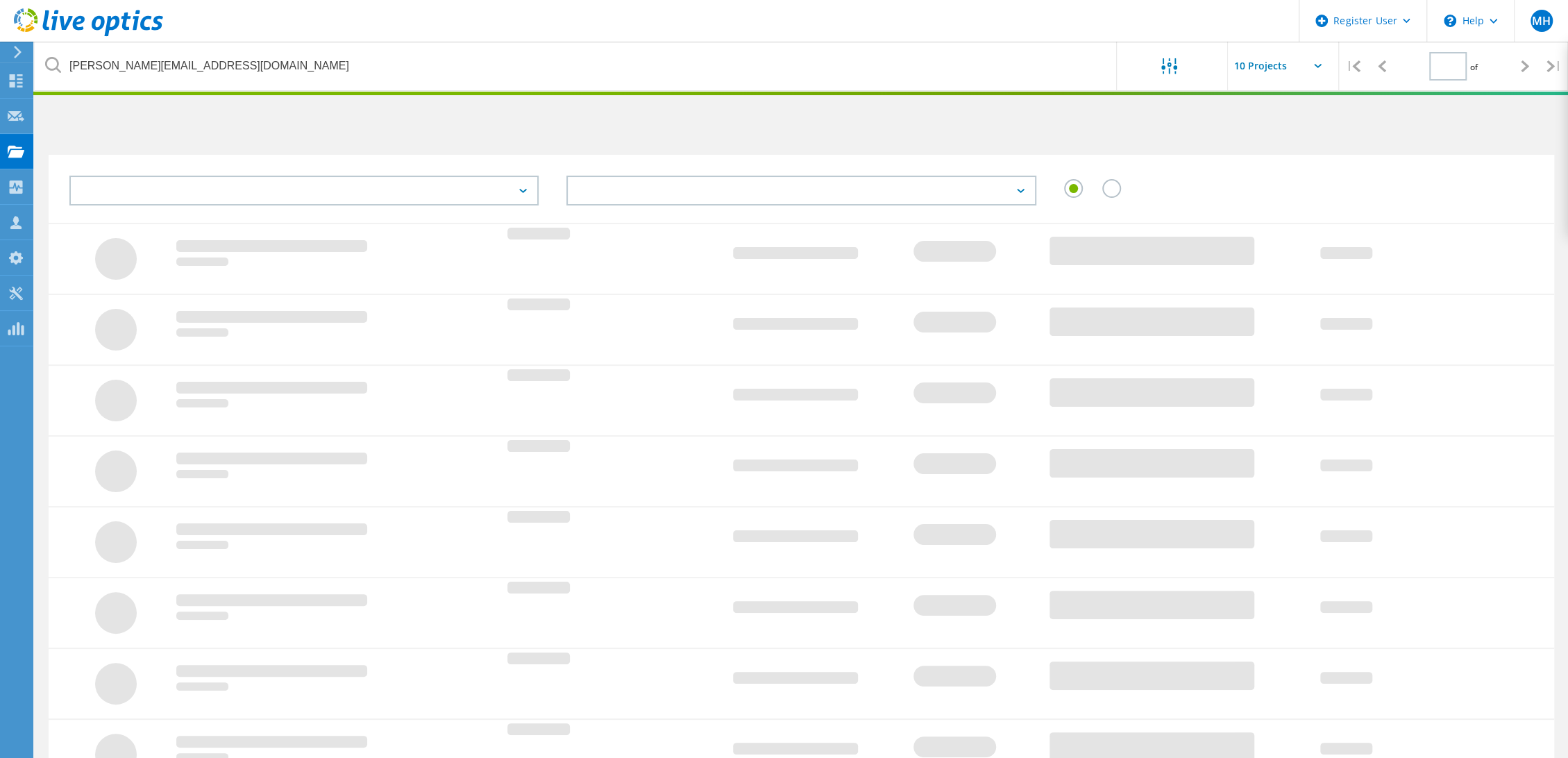
type input "1"
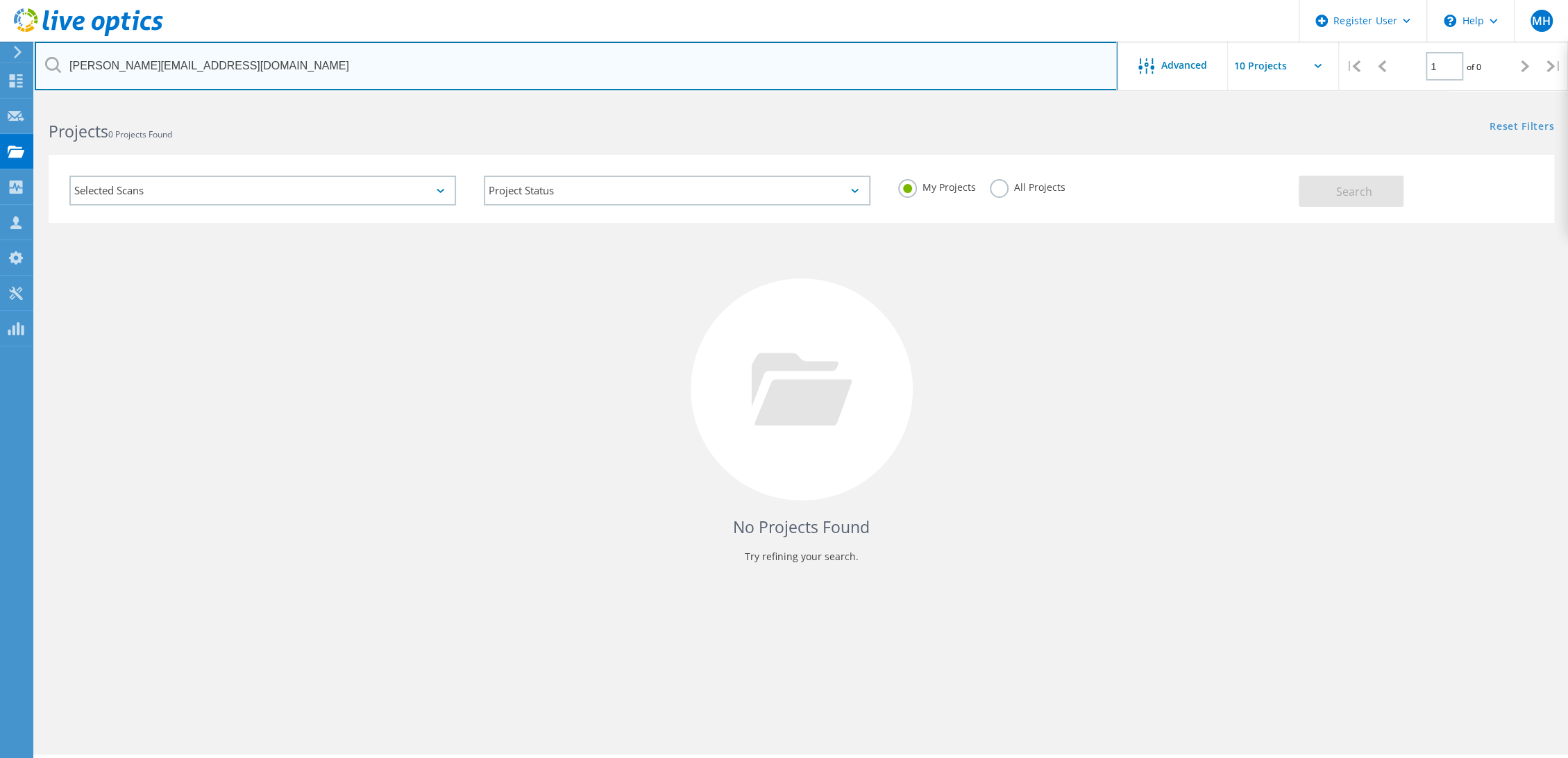
click at [393, 60] on input "[PERSON_NAME][EMAIL_ADDRESS][DOMAIN_NAME]" at bounding box center [576, 66] width 1083 height 49
paste input "[EMAIL_ADDRESS][DOMAIN_NAME]"
type input "[EMAIL_ADDRESS][DOMAIN_NAME]"
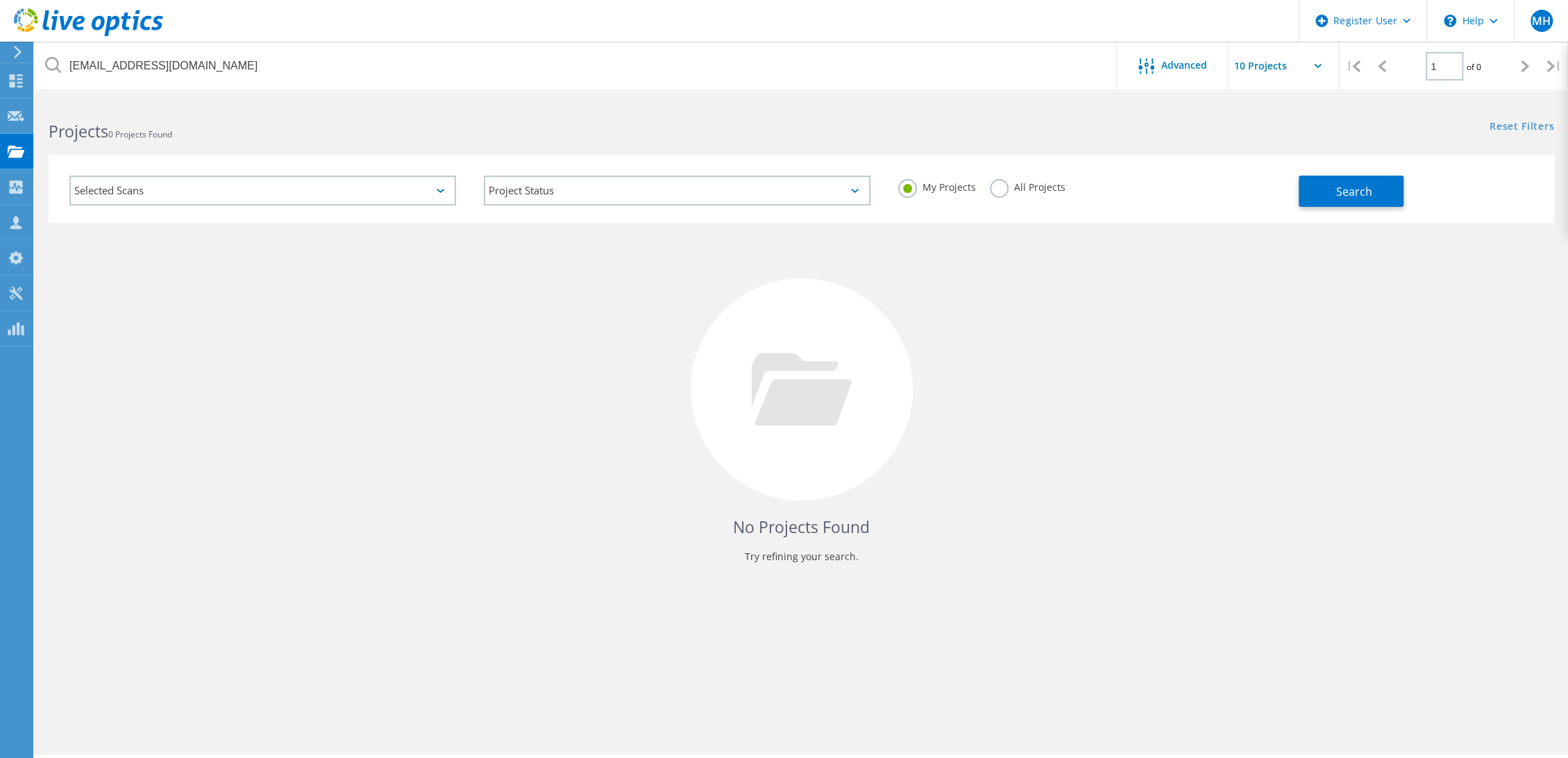
click at [991, 184] on label "All Projects" at bounding box center [1027, 185] width 75 height 13
click at [0, 0] on input "All Projects" at bounding box center [0, 0] width 0 height 0
click at [1366, 207] on div "Selected Scans Project Status In Progress Complete Published Anonymous Archived…" at bounding box center [801, 189] width 1506 height 68
click at [1366, 205] on button "Search" at bounding box center [1351, 192] width 105 height 32
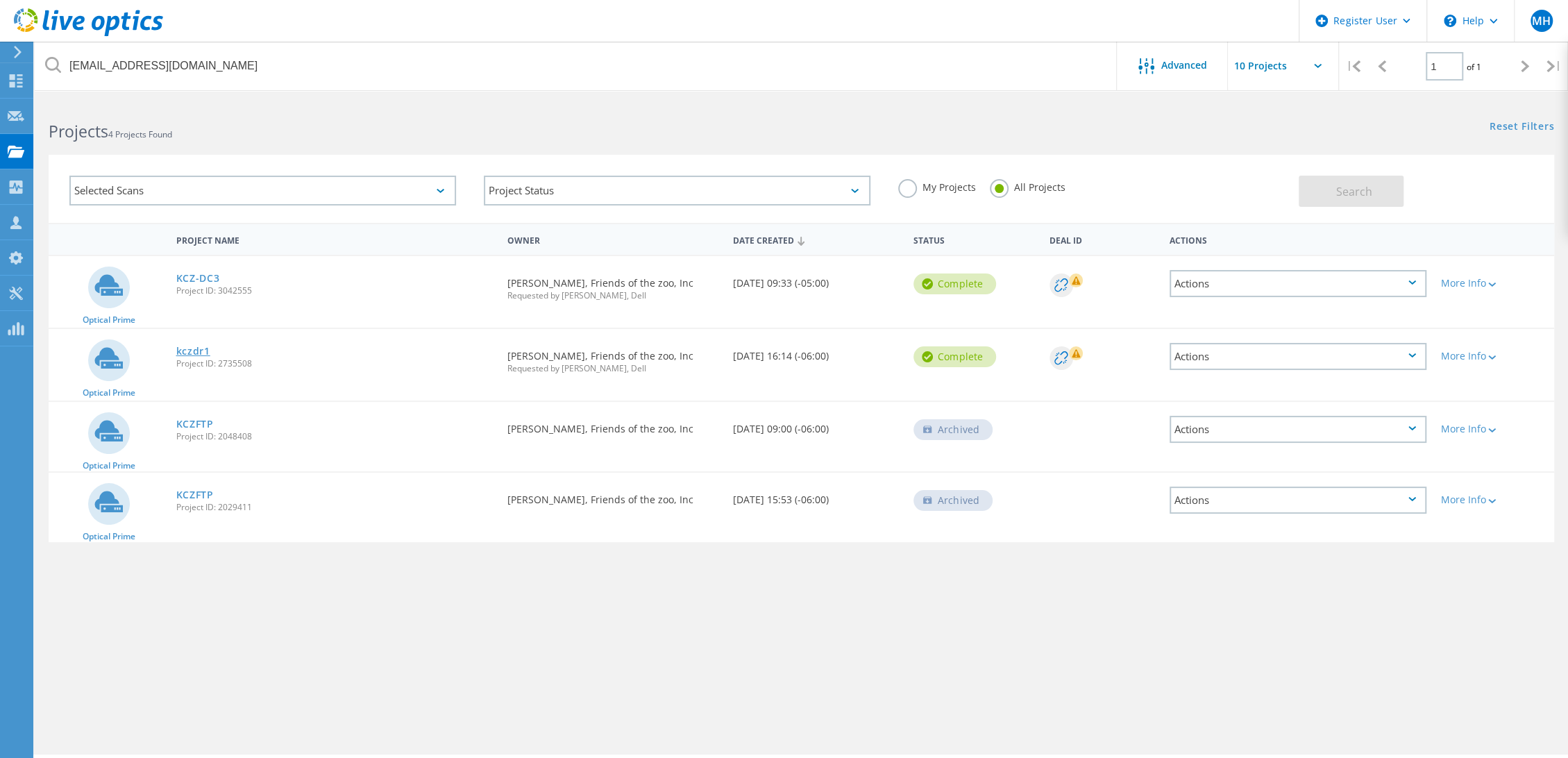
click at [195, 346] on link "kczdr1" at bounding box center [193, 351] width 34 height 10
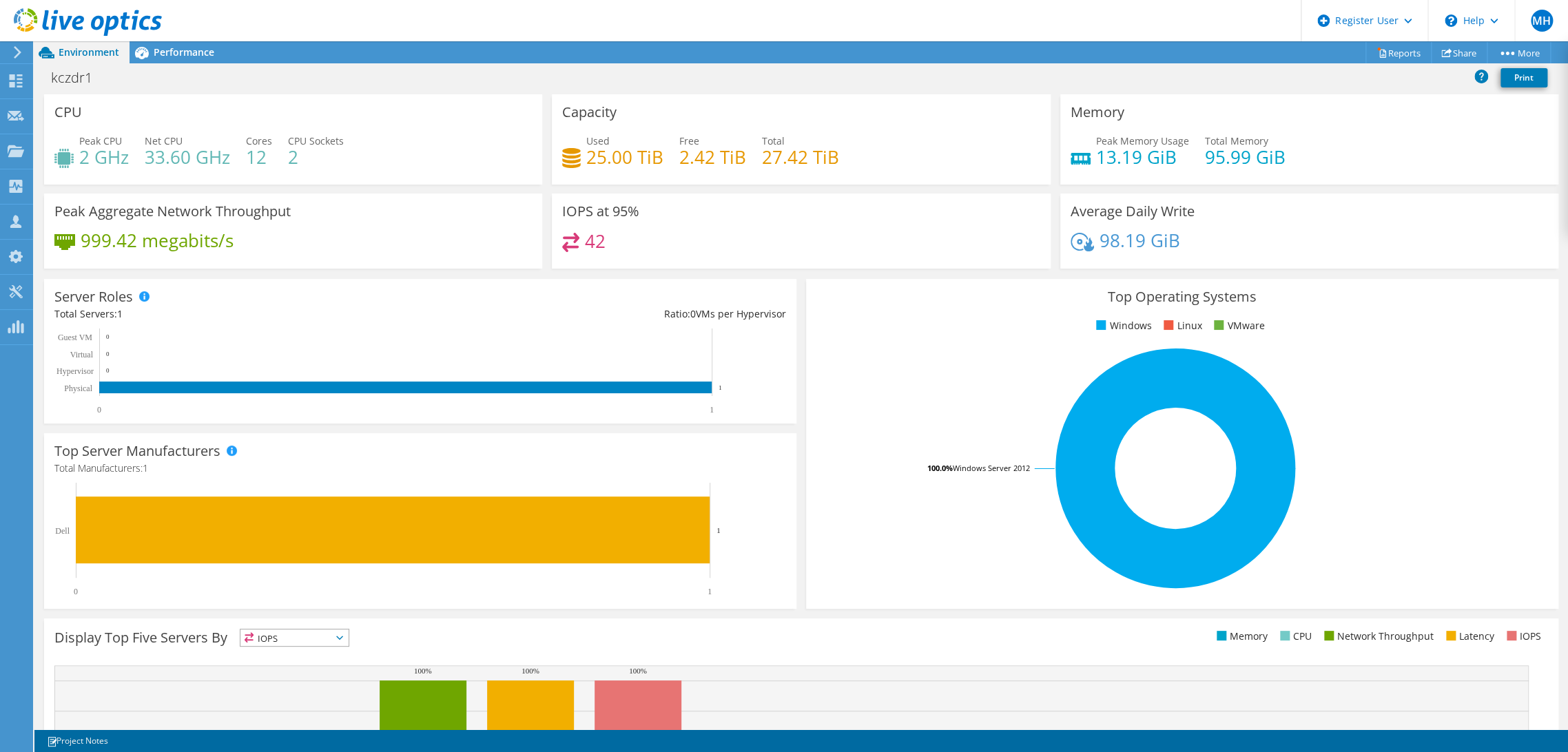
scroll to position [212, 0]
click at [167, 52] on span "Performance" at bounding box center [184, 52] width 61 height 13
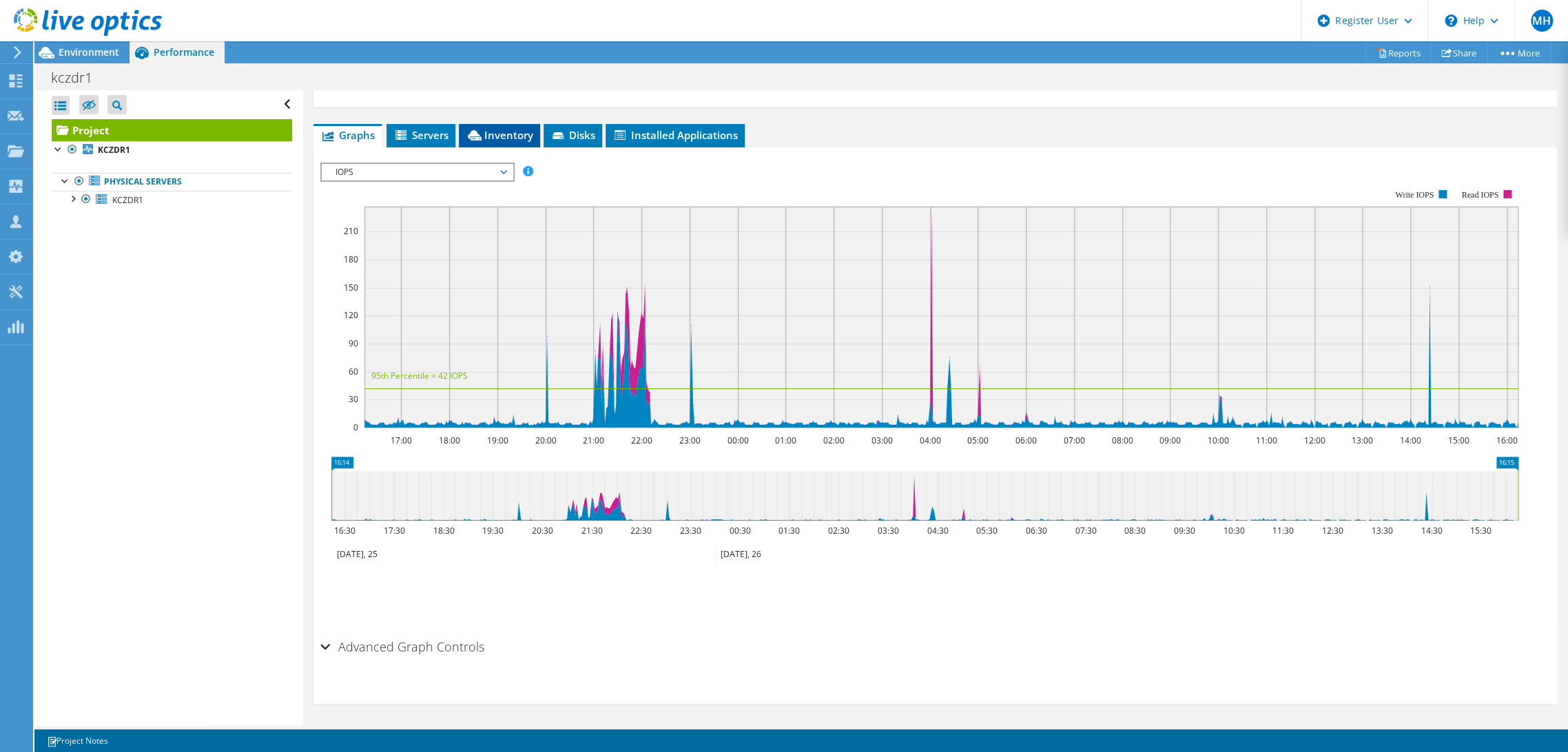
click at [494, 133] on span "Inventory" at bounding box center [499, 135] width 68 height 14
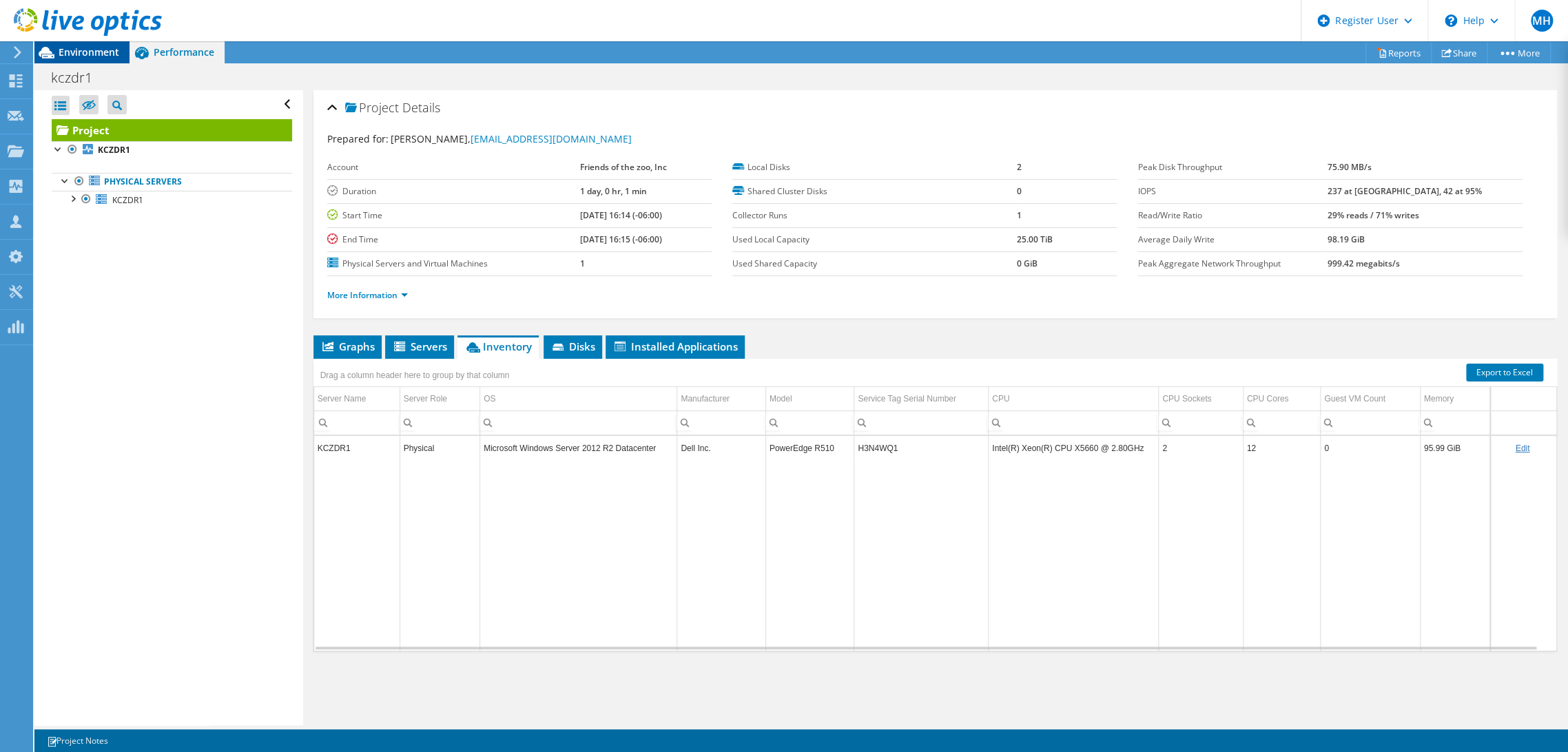
click at [90, 51] on span "Environment" at bounding box center [88, 52] width 61 height 13
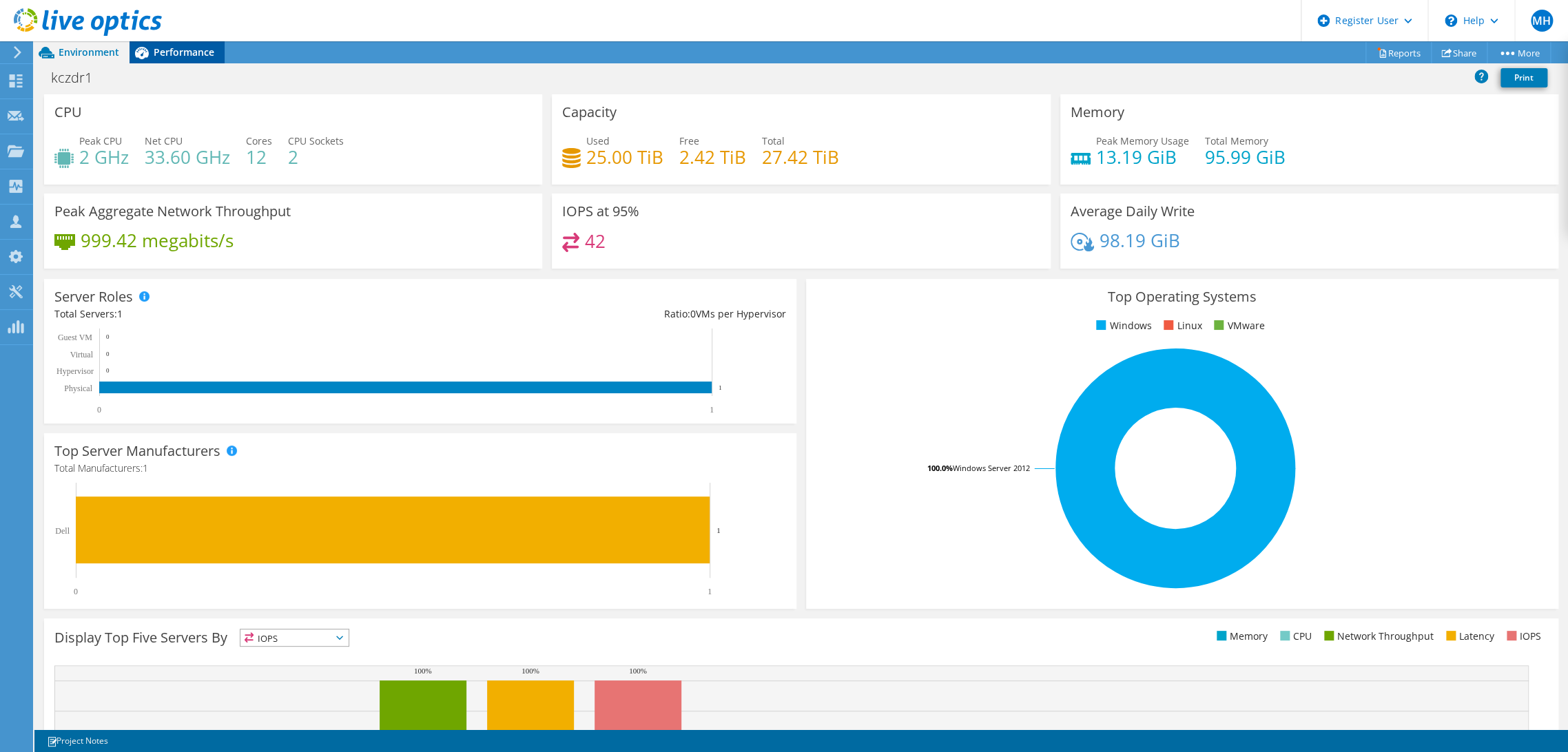
click at [200, 61] on div "Performance" at bounding box center [177, 52] width 95 height 22
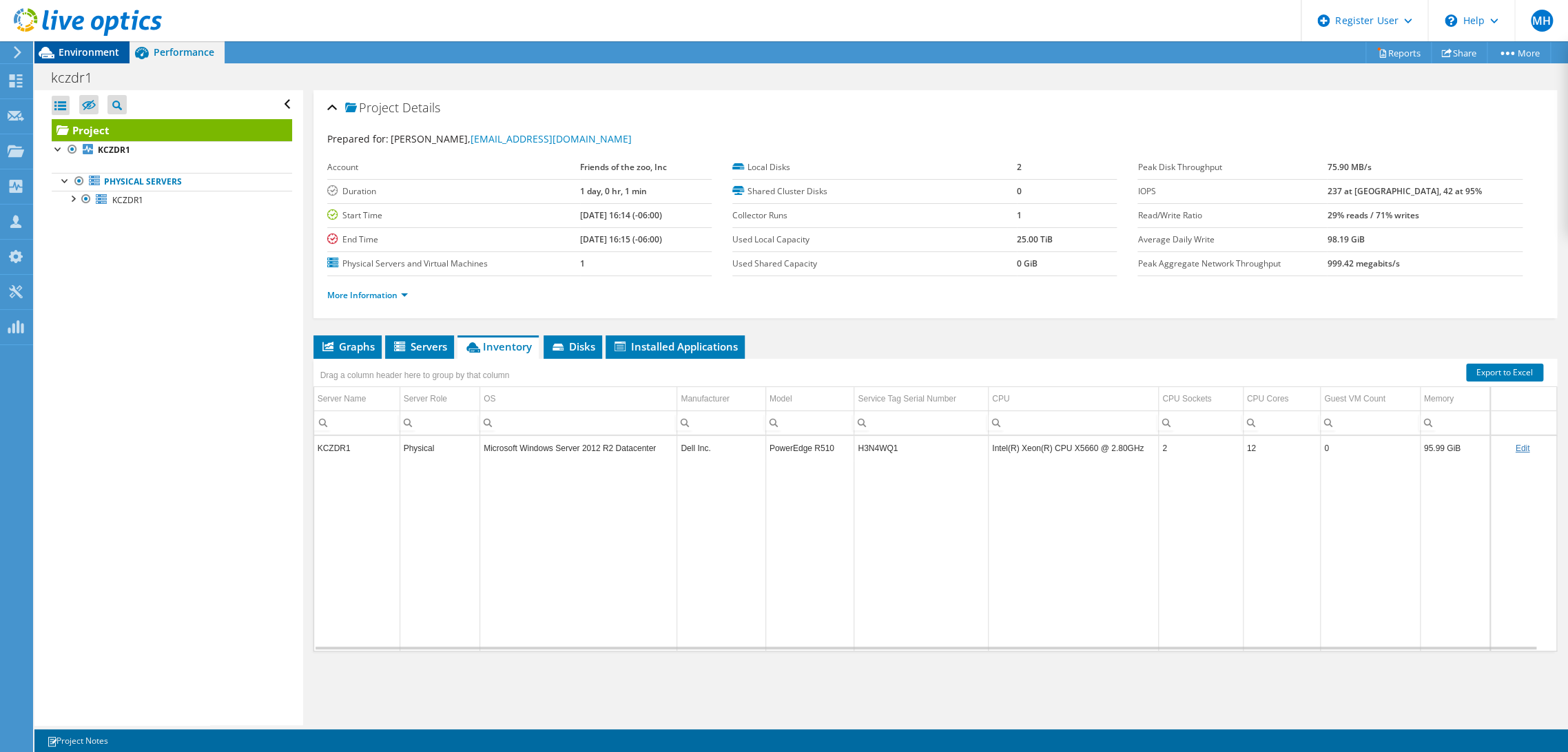
click at [75, 51] on span "Environment" at bounding box center [88, 52] width 61 height 13
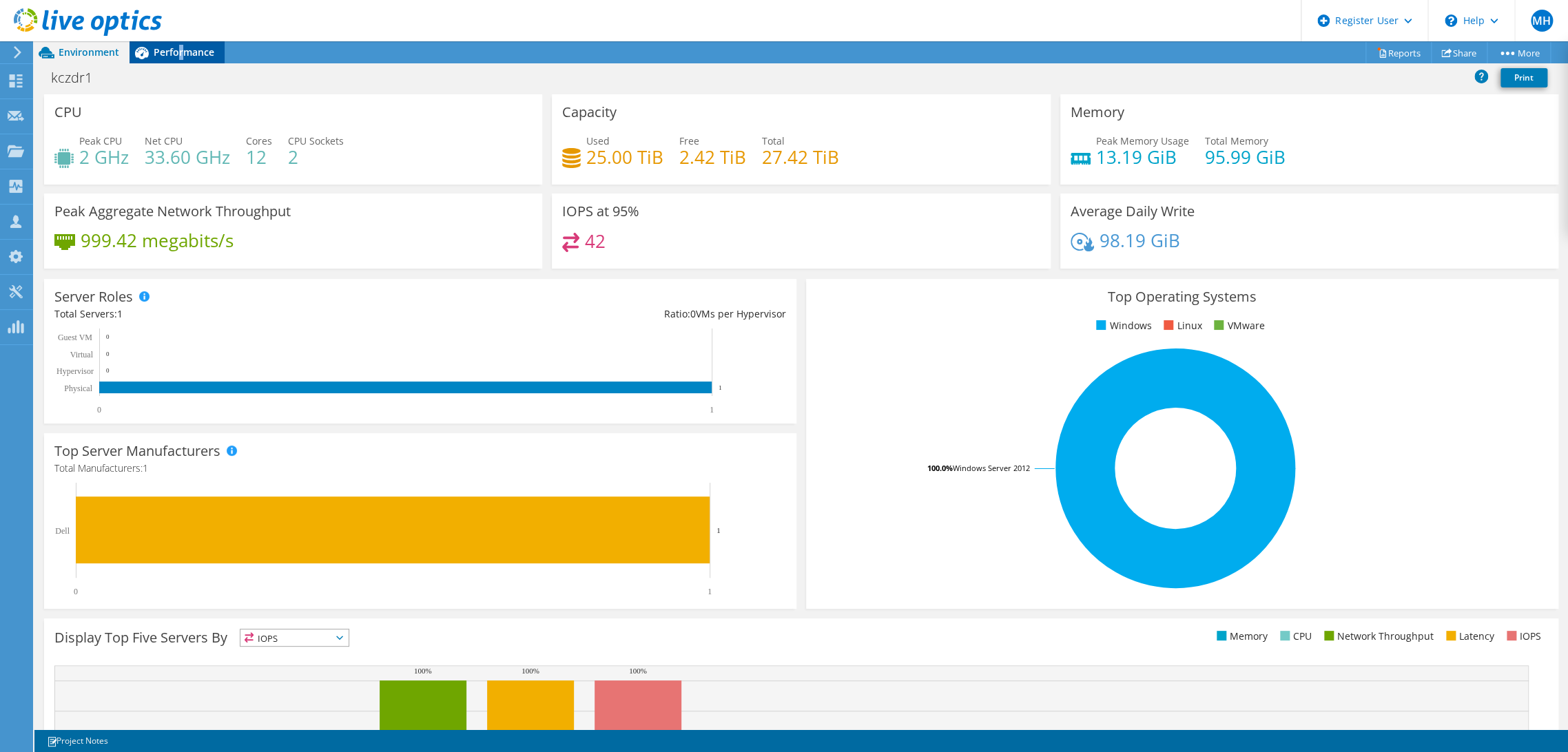
click at [180, 59] on div "Performance" at bounding box center [177, 52] width 95 height 22
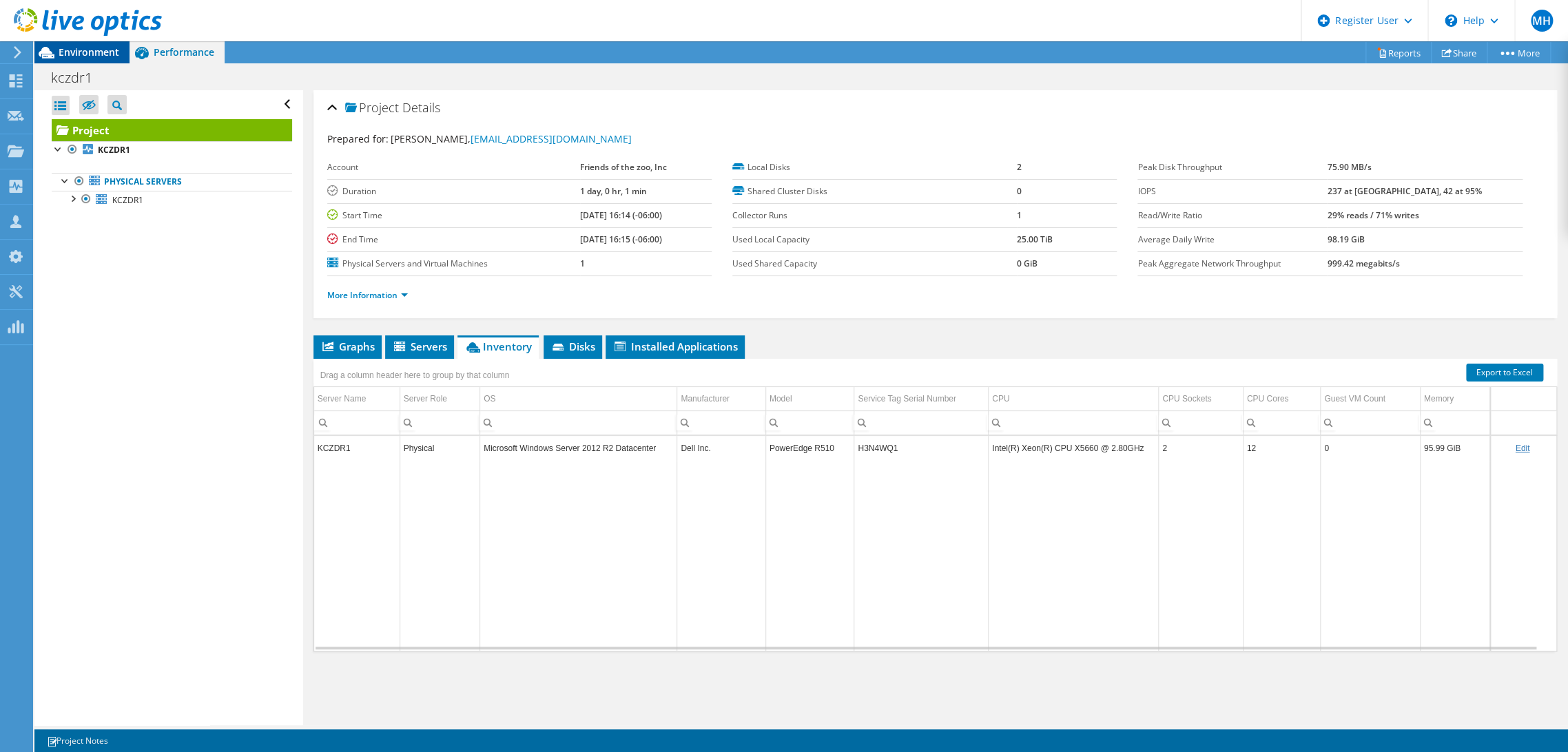
click at [82, 52] on span "Environment" at bounding box center [88, 52] width 61 height 13
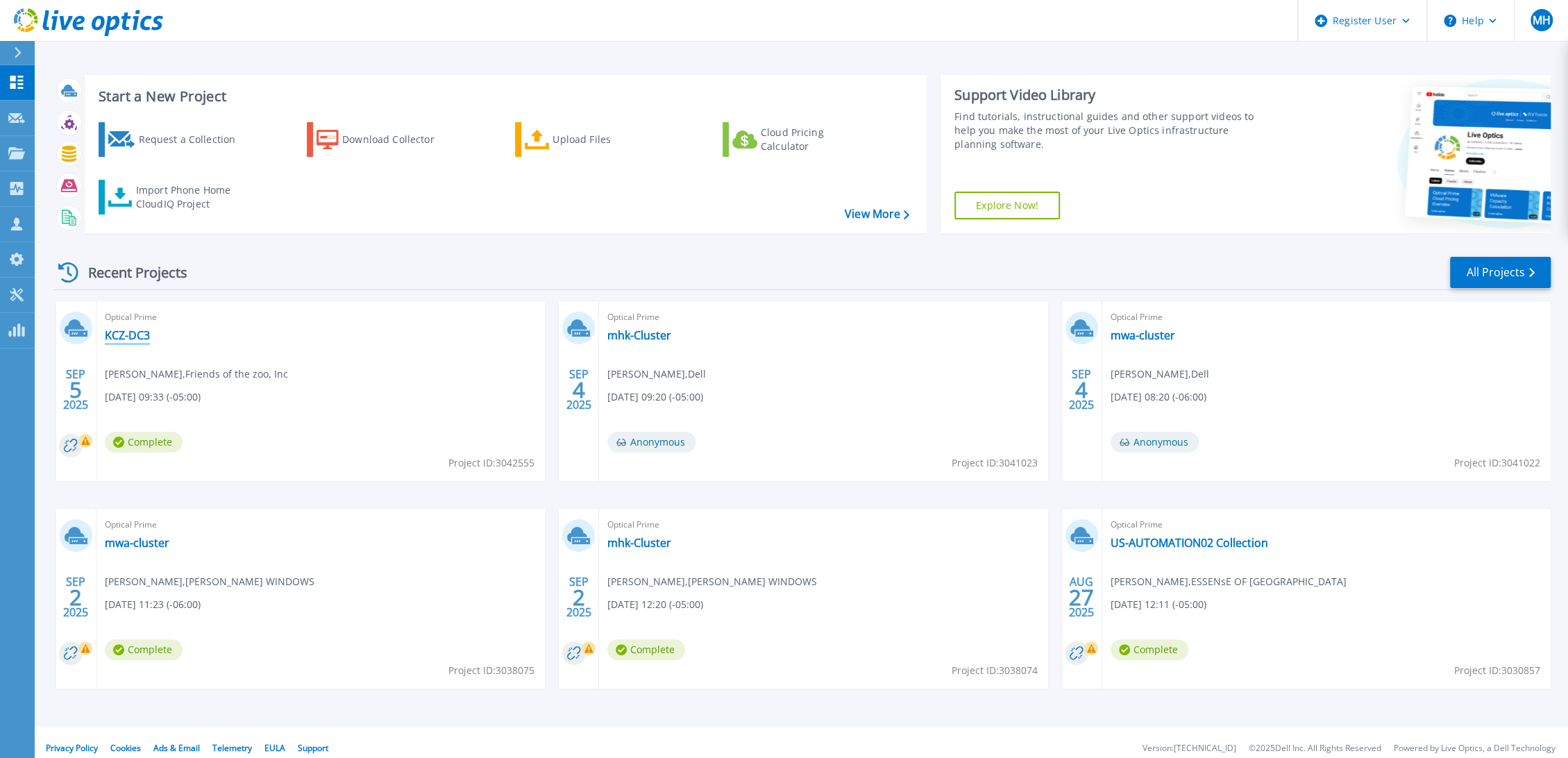
click at [136, 337] on link "KCZ-DC3" at bounding box center [127, 334] width 45 height 14
